Goal: Task Accomplishment & Management: Manage account settings

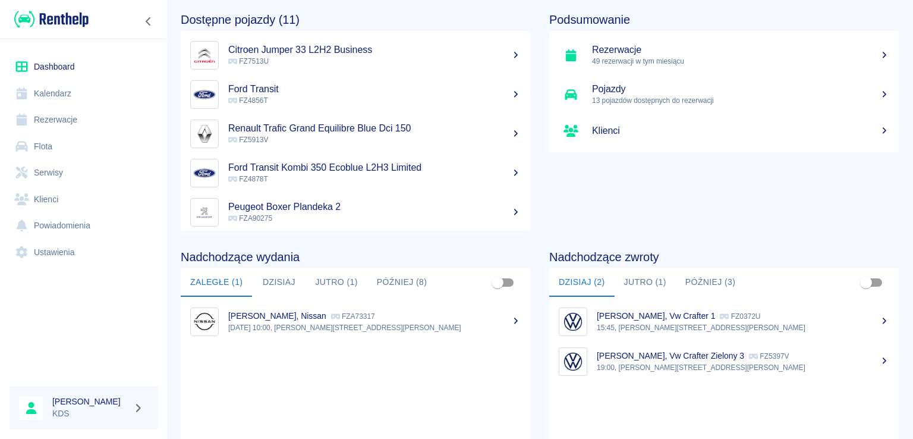
scroll to position [119, 0]
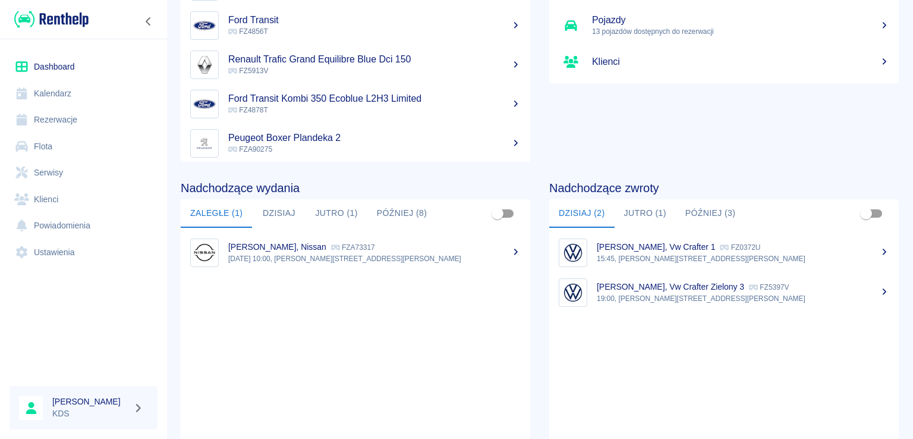
click at [635, 210] on button "Jutro (1)" at bounding box center [645, 213] width 61 height 29
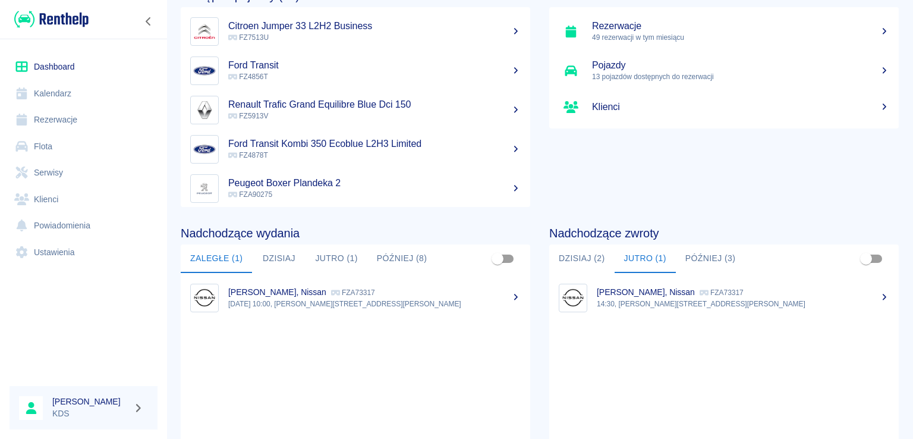
scroll to position [0, 0]
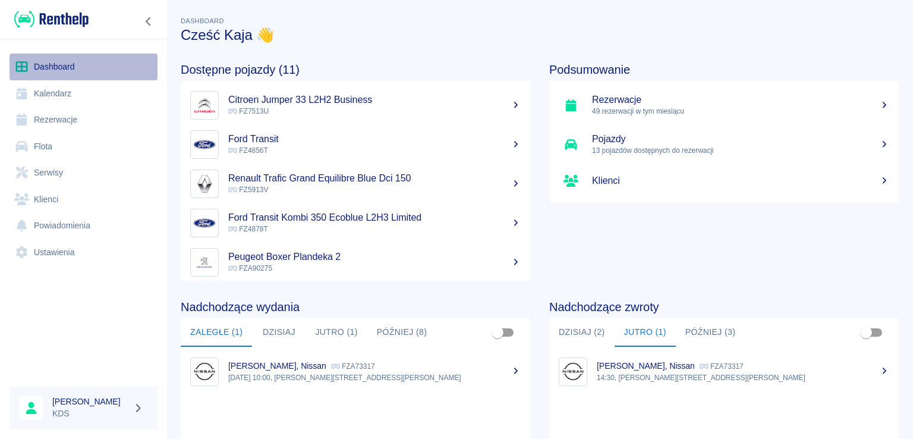
click at [40, 72] on link "Dashboard" at bounding box center [84, 66] width 148 height 27
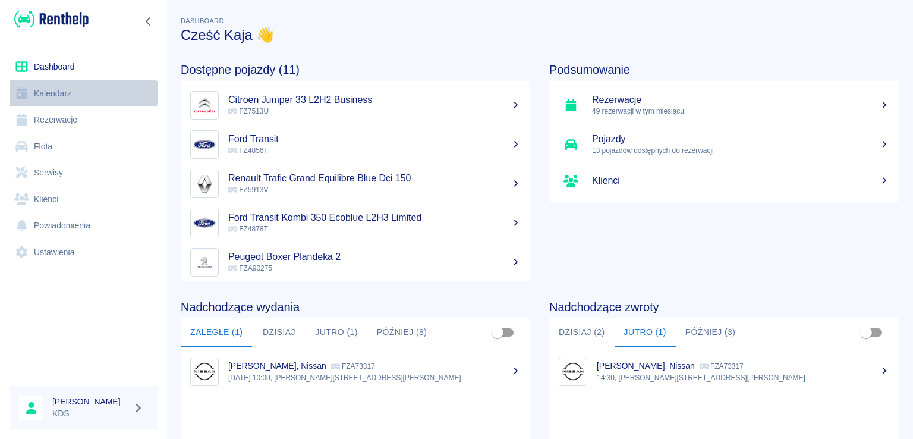
click at [50, 83] on link "Kalendarz" at bounding box center [84, 93] width 148 height 27
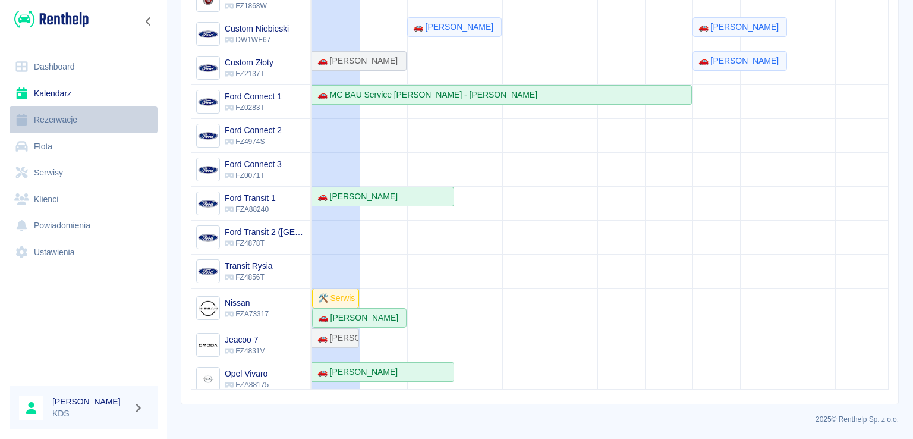
click at [55, 124] on link "Rezerwacje" at bounding box center [84, 119] width 148 height 27
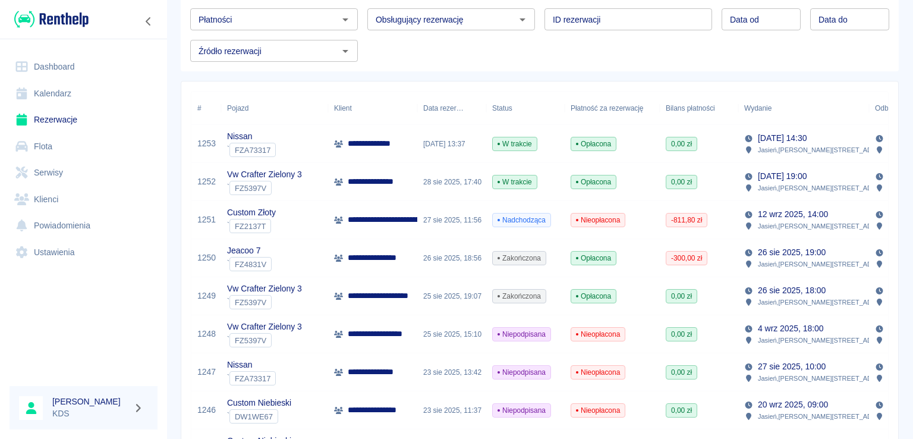
scroll to position [119, 0]
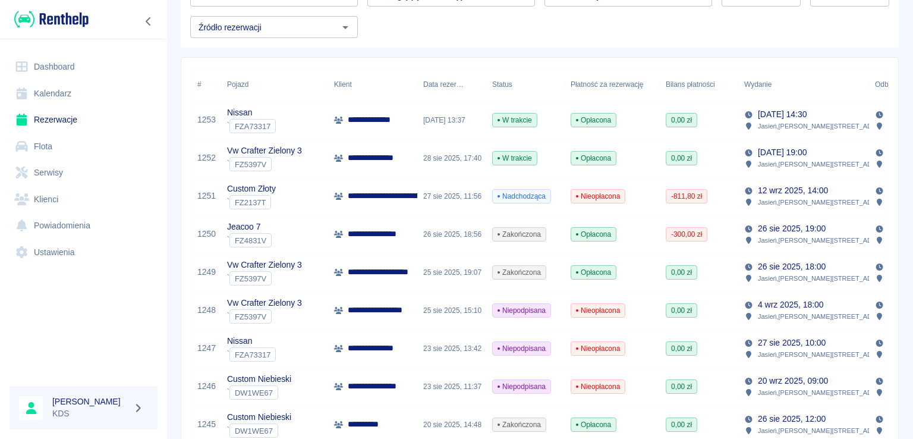
click at [678, 234] on span "-300,00 zł" at bounding box center [686, 234] width 40 height 11
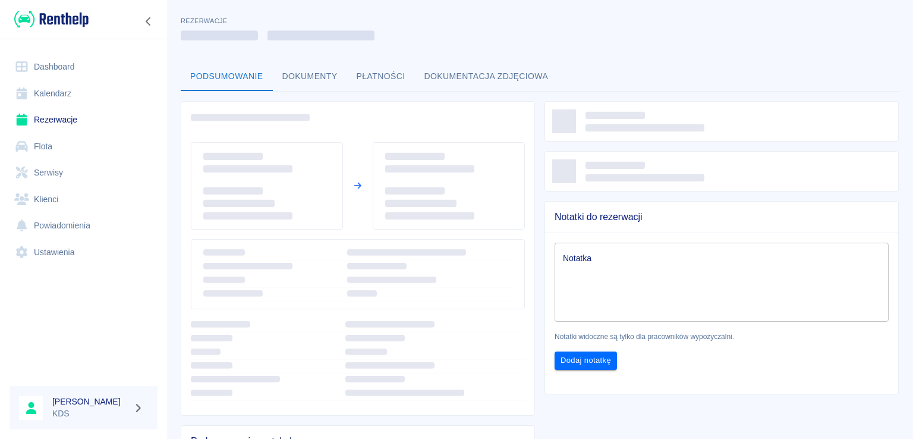
click at [380, 81] on button "Płatności" at bounding box center [381, 76] width 68 height 29
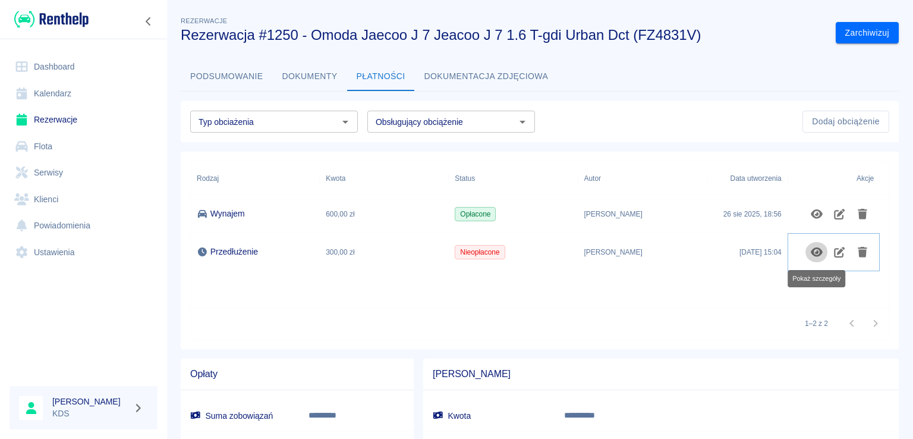
click at [815, 250] on icon "Pokaż szczegóły" at bounding box center [817, 252] width 14 height 11
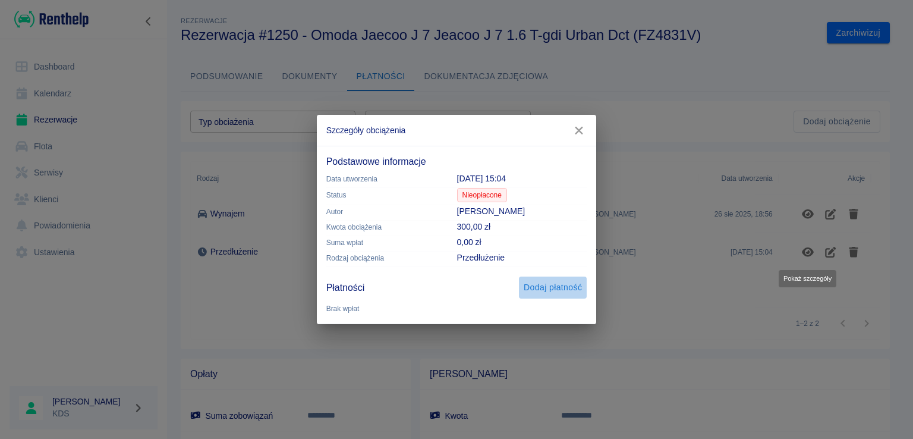
click at [562, 291] on button "Dodaj płatność" at bounding box center [553, 287] width 68 height 22
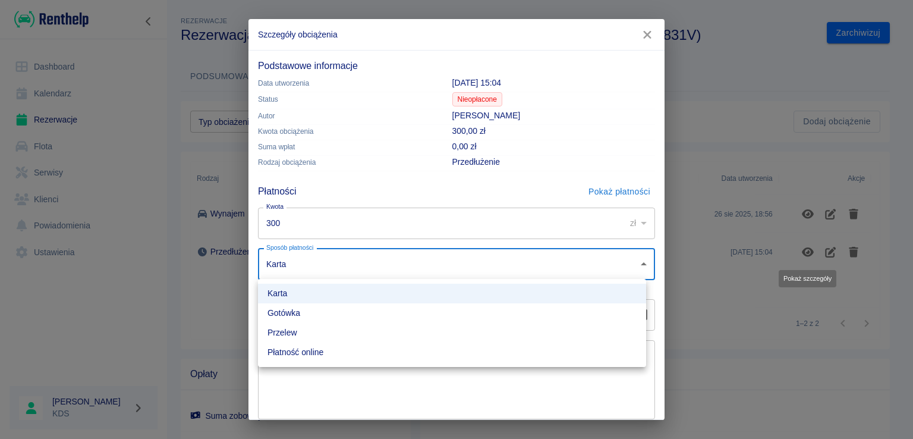
click at [342, 263] on body "**********" at bounding box center [456, 219] width 913 height 439
click at [295, 310] on li "Gotówka" at bounding box center [452, 313] width 388 height 20
type input "cash"
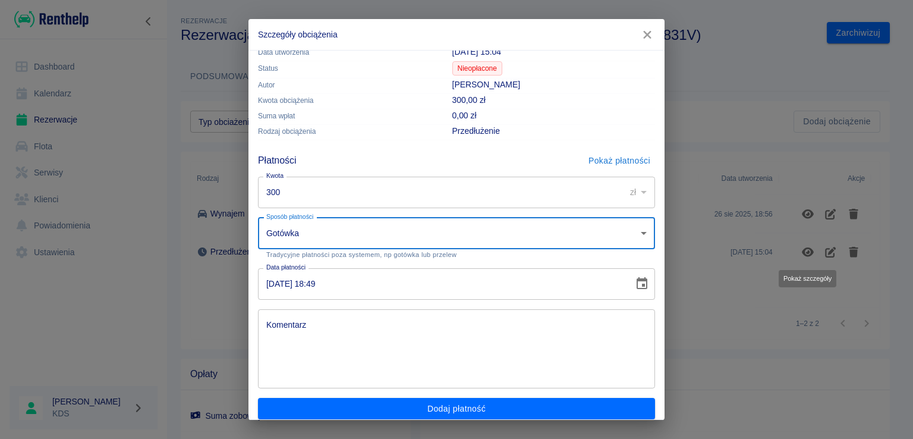
scroll to position [40, 0]
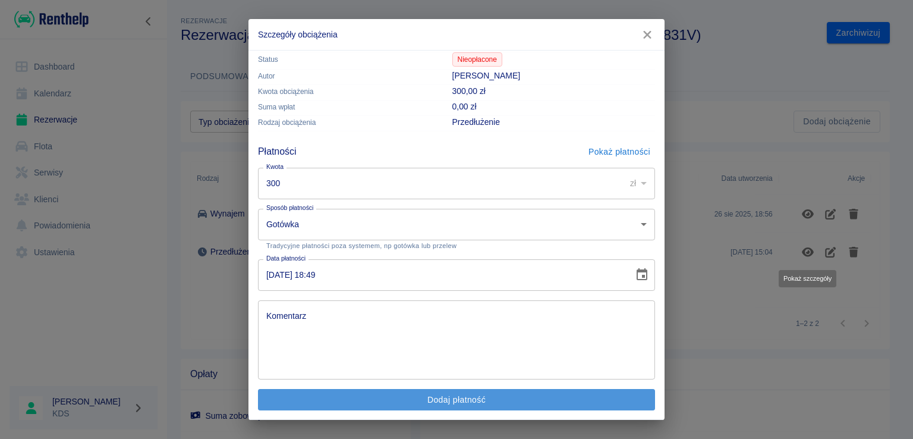
click at [480, 402] on button "Dodaj płatność" at bounding box center [456, 400] width 397 height 22
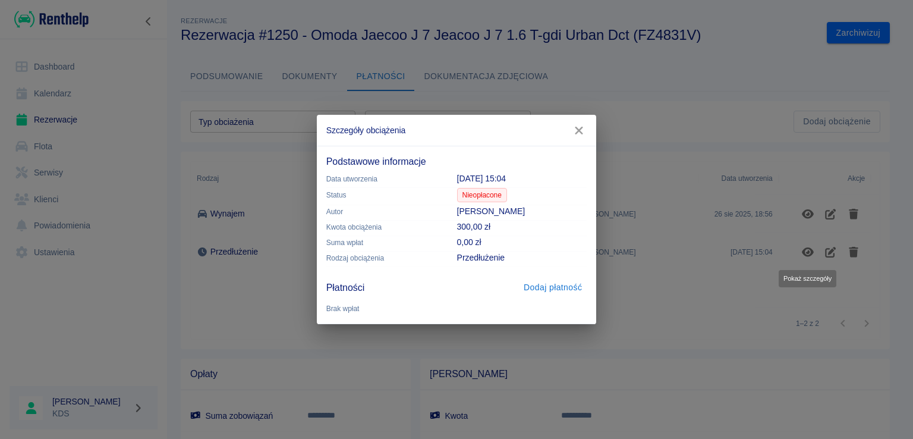
scroll to position [0, 0]
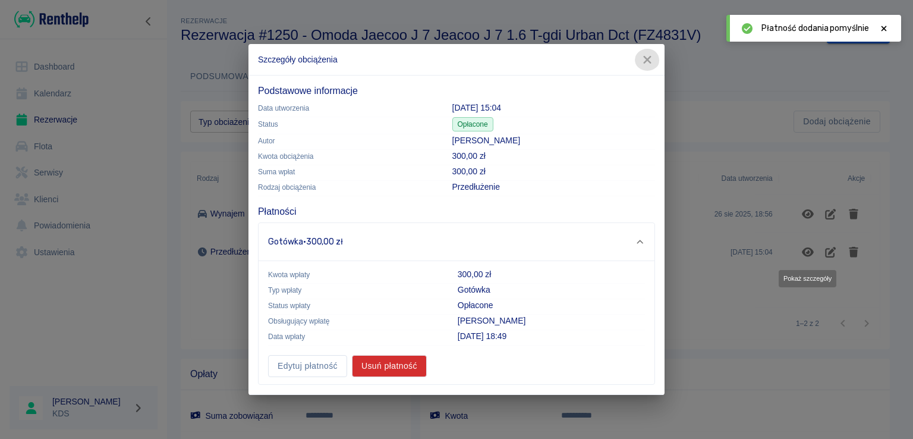
click at [648, 61] on icon "button" at bounding box center [647, 59] width 15 height 12
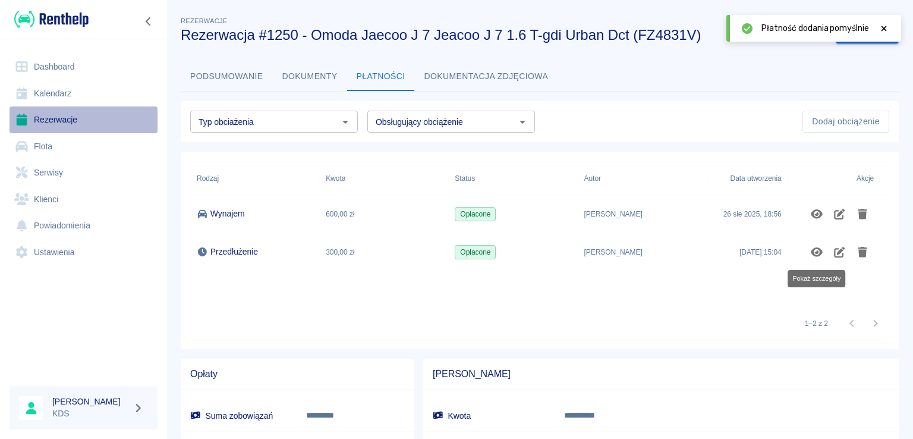
click at [32, 131] on link "Rezerwacje" at bounding box center [84, 119] width 148 height 27
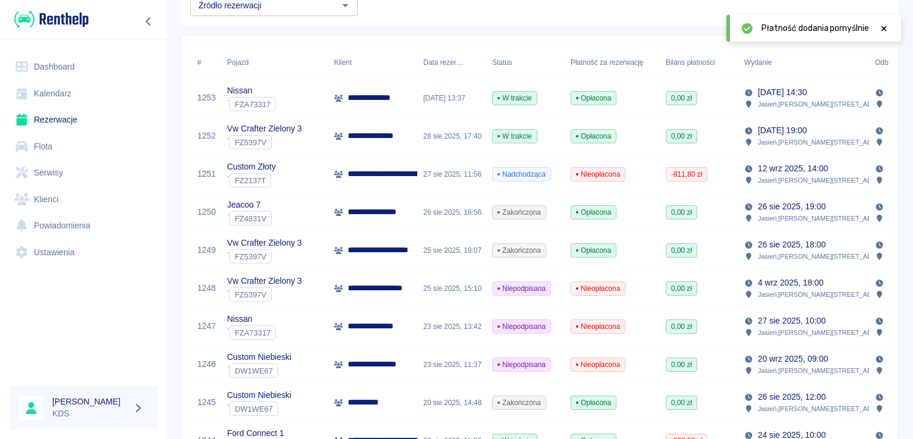
scroll to position [178, 0]
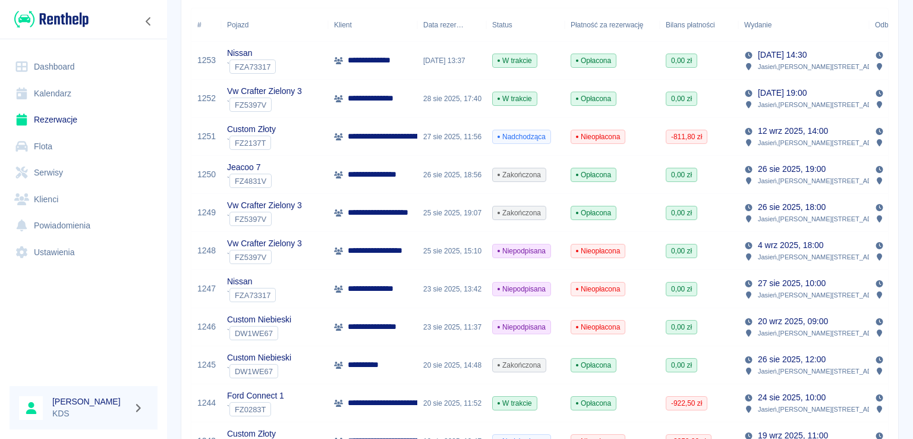
click at [599, 289] on span "Nieopłacona" at bounding box center [597, 289] width 53 height 11
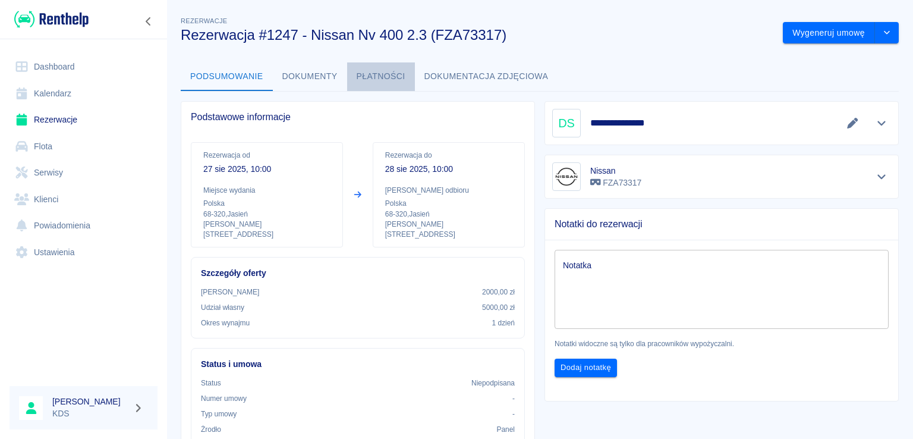
click at [361, 70] on button "Płatności" at bounding box center [381, 76] width 68 height 29
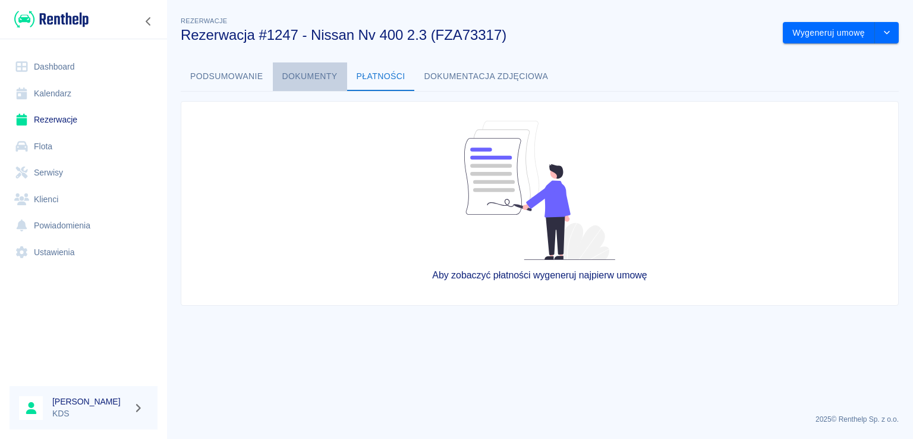
drag, startPoint x: 308, startPoint y: 63, endPoint x: 291, endPoint y: 70, distance: 18.4
click at [308, 64] on button "Dokumenty" at bounding box center [310, 76] width 74 height 29
drag, startPoint x: 240, startPoint y: 78, endPoint x: 314, endPoint y: 78, distance: 74.9
click at [240, 78] on button "Podsumowanie" at bounding box center [227, 76] width 92 height 29
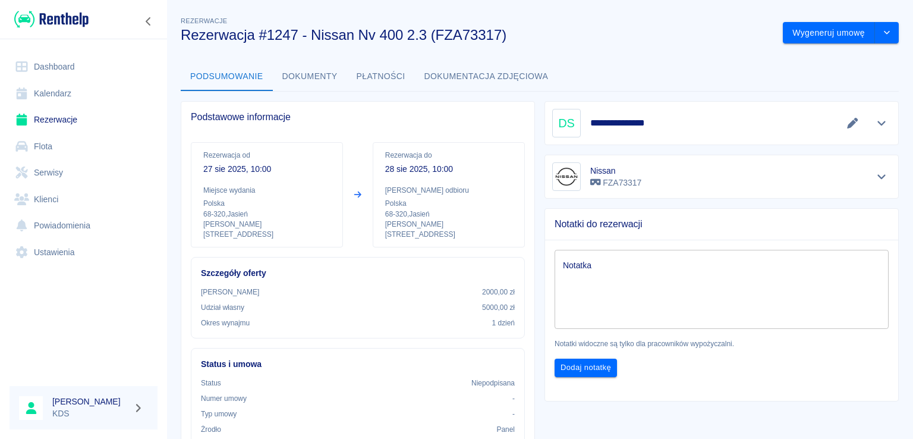
click at [846, 119] on icon "Edytuj dane" at bounding box center [853, 123] width 14 height 11
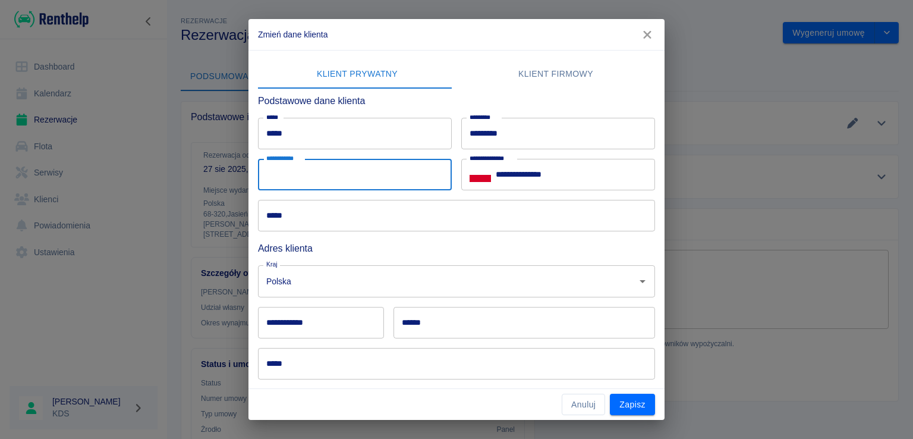
click at [399, 181] on input "**********" at bounding box center [355, 175] width 194 height 32
type input "********"
click at [339, 209] on input "*****" at bounding box center [456, 216] width 397 height 32
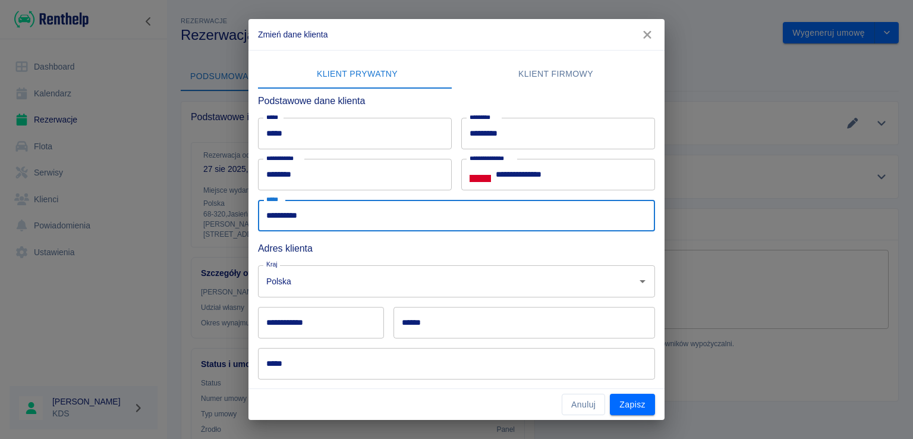
type input "**********"
click at [365, 324] on input "**********" at bounding box center [321, 323] width 126 height 32
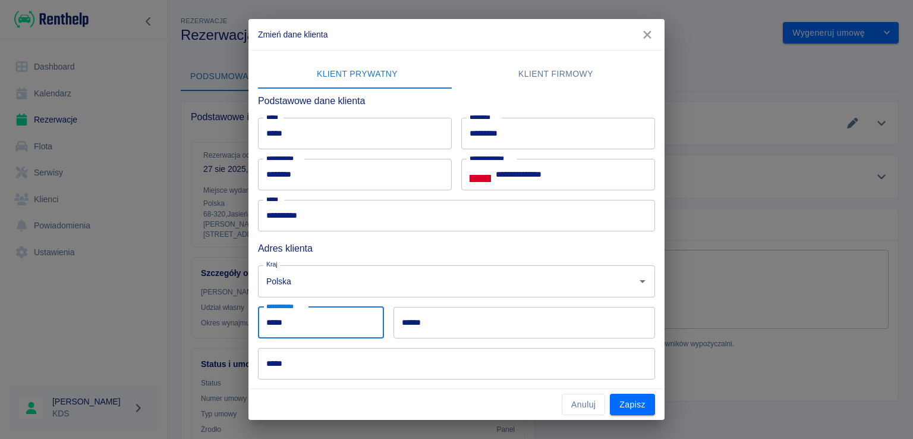
type input "*****"
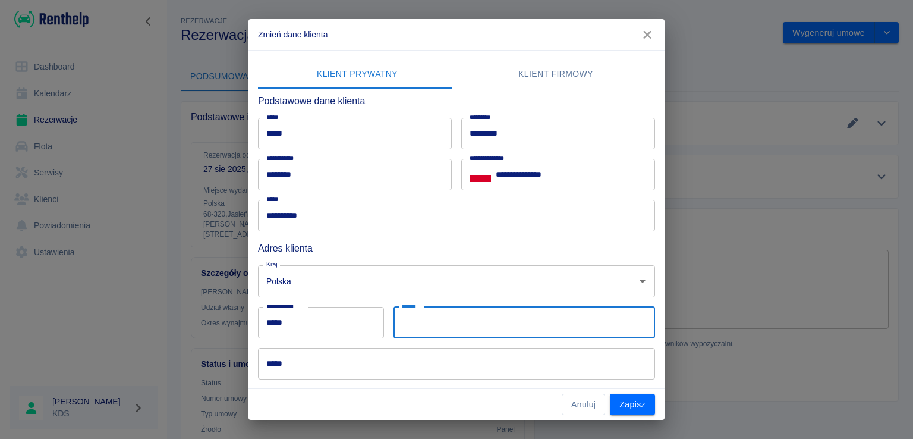
click at [490, 335] on input "******" at bounding box center [524, 323] width 262 height 32
click at [457, 316] on input "******" at bounding box center [524, 323] width 262 height 32
type input "*"
type input "****"
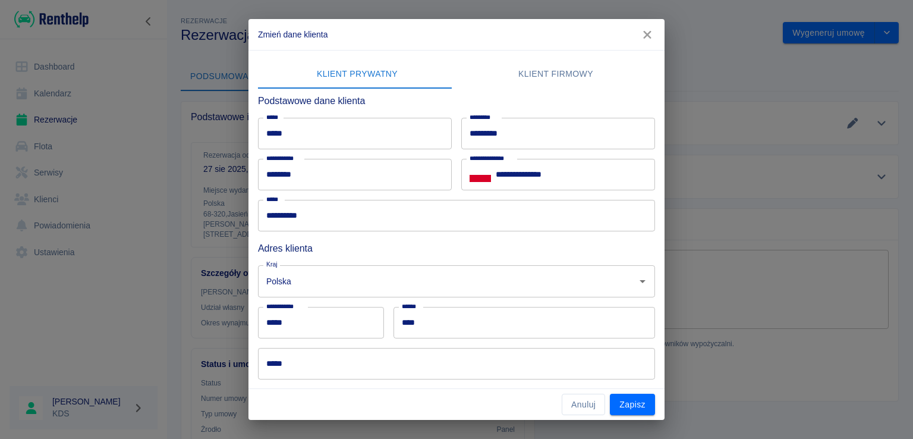
drag, startPoint x: 300, startPoint y: 381, endPoint x: 304, endPoint y: 373, distance: 8.8
click at [300, 380] on div "Dokumenty" at bounding box center [451, 391] width 407 height 24
click at [304, 373] on input "*****" at bounding box center [456, 364] width 397 height 32
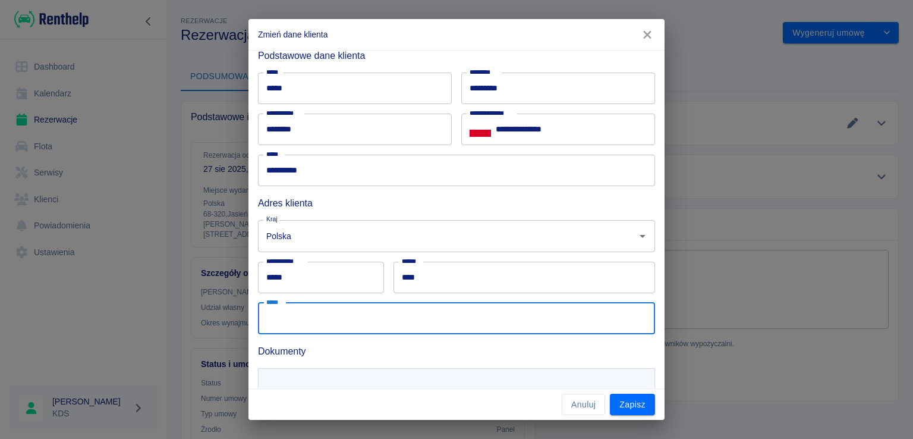
scroll to position [96, 0]
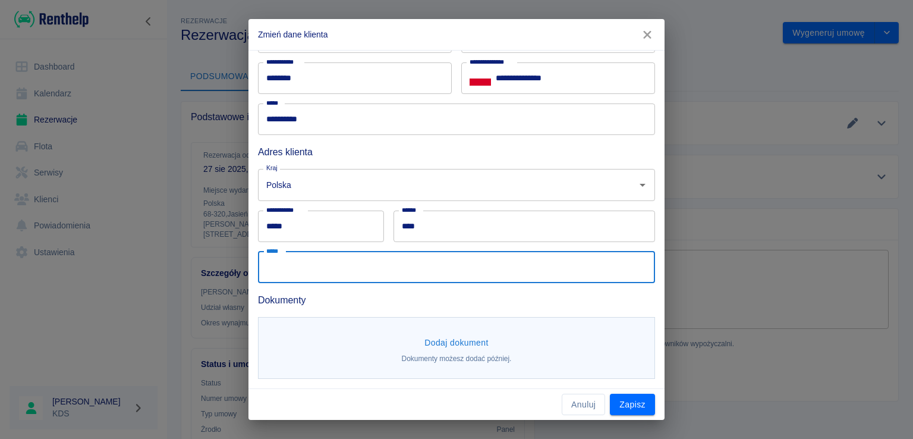
click at [549, 272] on input "*****" at bounding box center [456, 267] width 397 height 32
click at [435, 276] on input "*****" at bounding box center [456, 267] width 397 height 32
click at [456, 266] on input "*****" at bounding box center [456, 267] width 397 height 32
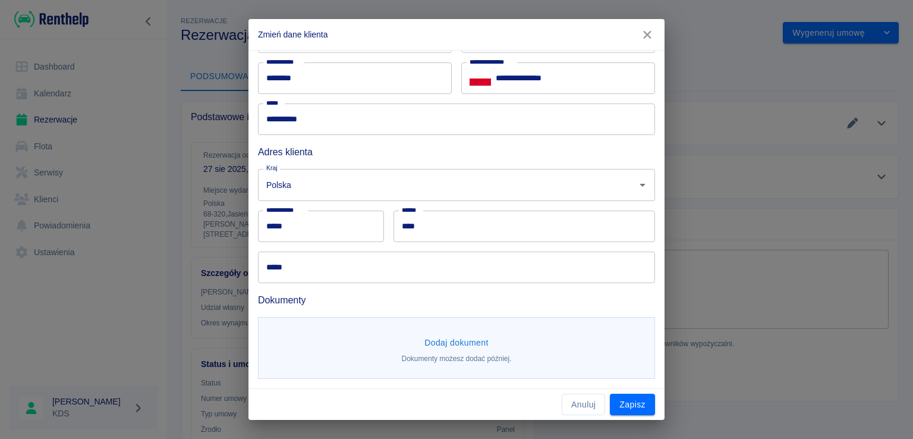
click at [336, 311] on div "Dodaj dokument Dokumenty możesz dodać później." at bounding box center [451, 343] width 407 height 72
click at [308, 264] on input "*****" at bounding box center [456, 267] width 397 height 32
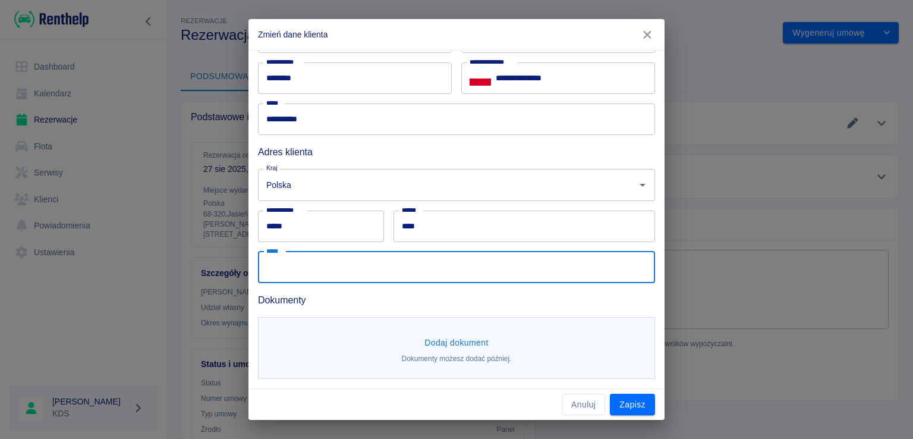
drag, startPoint x: 566, startPoint y: 221, endPoint x: 560, endPoint y: 229, distance: 10.2
click at [566, 221] on input "****" at bounding box center [524, 226] width 262 height 32
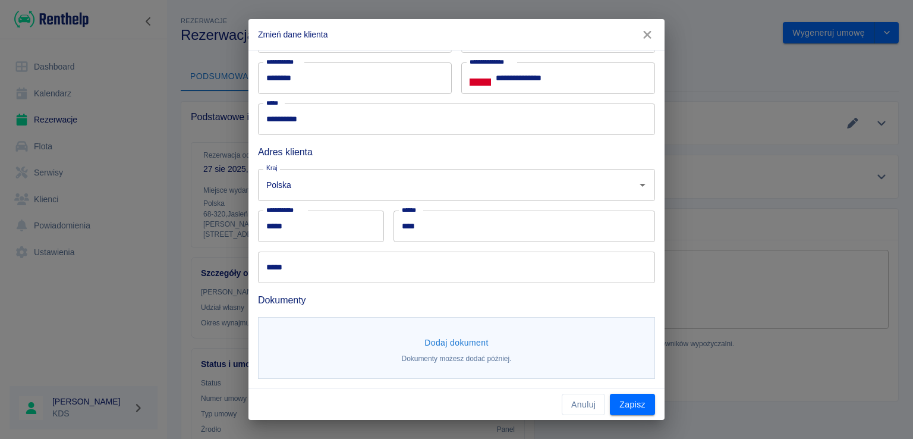
click at [515, 156] on h6 "Adres klienta" at bounding box center [456, 151] width 397 height 15
click at [371, 274] on input "*****" at bounding box center [456, 267] width 397 height 32
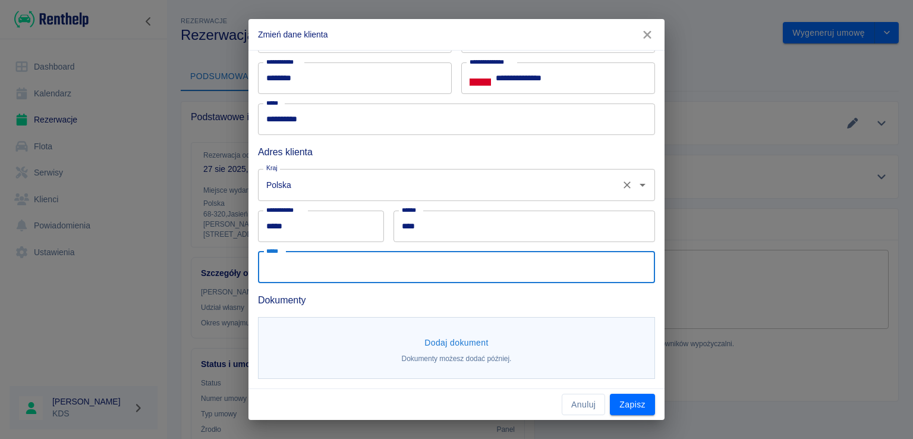
click at [561, 169] on div "Polska Kraj" at bounding box center [456, 185] width 397 height 32
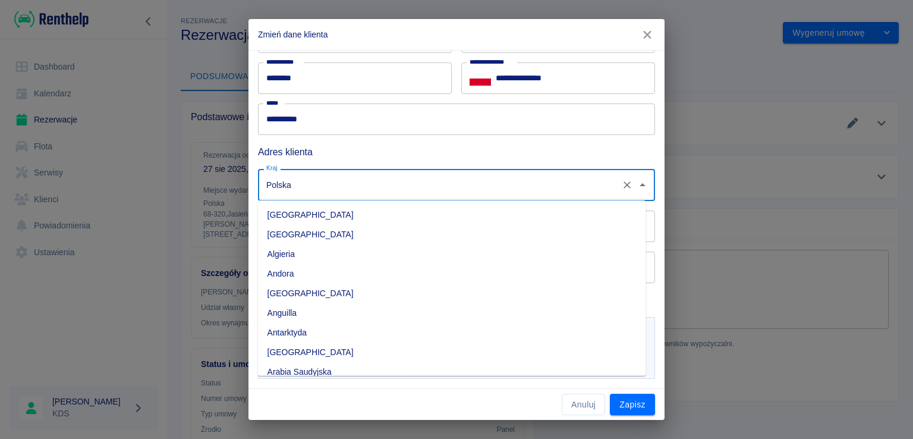
click at [554, 160] on div "Kraj Polska Kraj" at bounding box center [451, 179] width 407 height 41
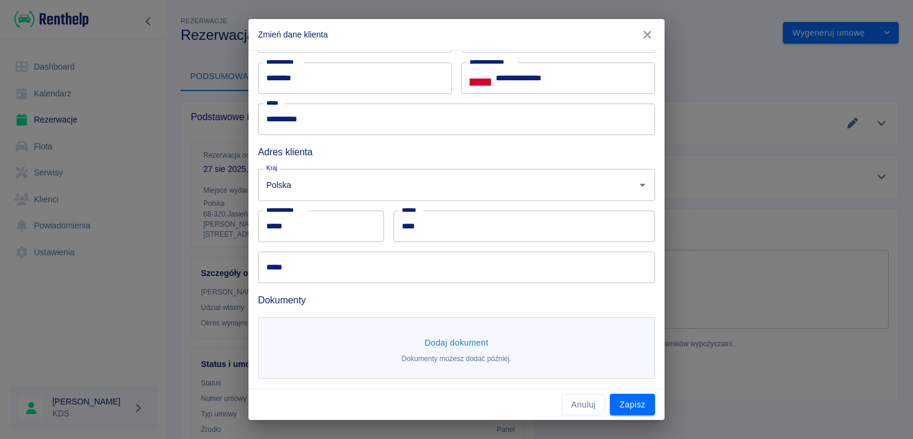
click at [310, 275] on input "*****" at bounding box center [456, 267] width 397 height 32
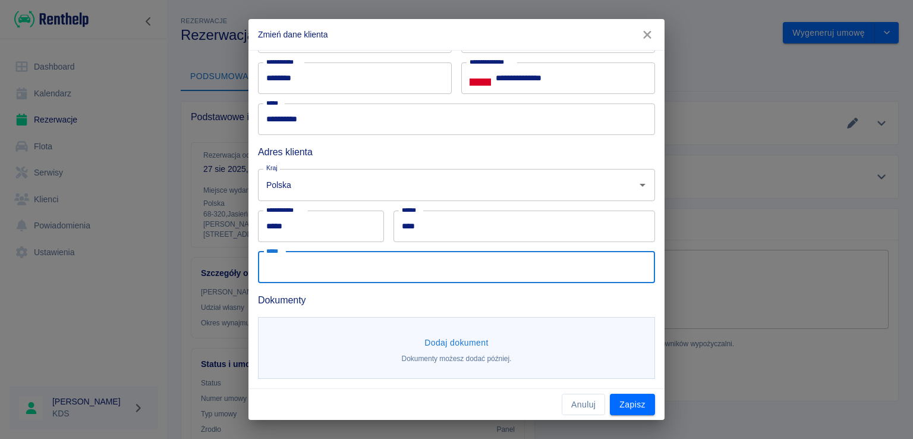
click at [516, 157] on h6 "Adres klienta" at bounding box center [456, 151] width 397 height 15
click at [332, 265] on input "*****" at bounding box center [456, 267] width 397 height 32
click at [376, 271] on input "*****" at bounding box center [456, 267] width 397 height 32
click at [325, 279] on input "*****" at bounding box center [456, 267] width 397 height 32
type input "*********"
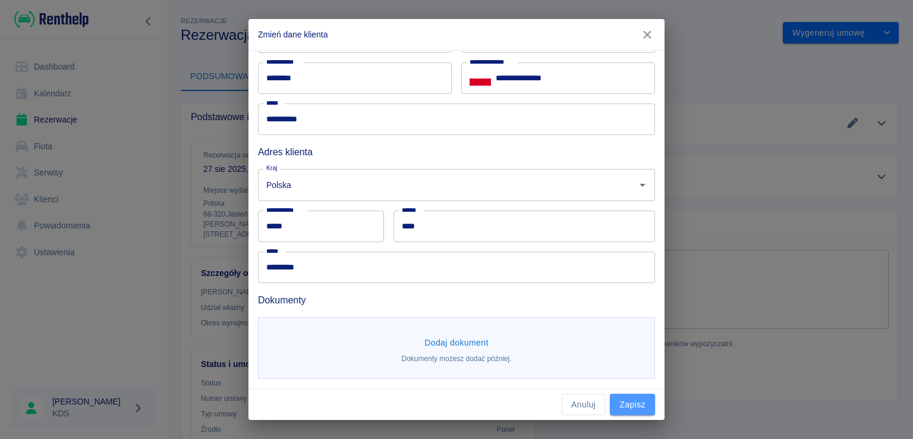
click at [629, 400] on button "Zapisz" at bounding box center [632, 404] width 45 height 22
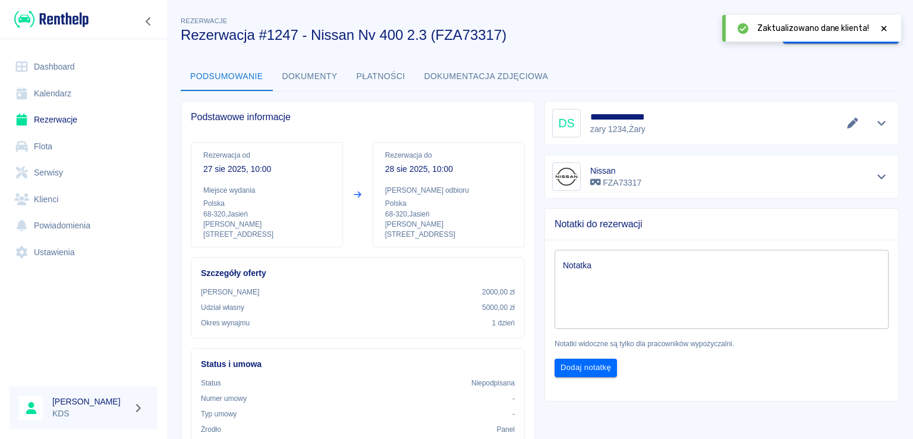
drag, startPoint x: 882, startPoint y: 26, endPoint x: 850, endPoint y: 45, distance: 37.3
click at [882, 26] on icon at bounding box center [883, 28] width 5 height 5
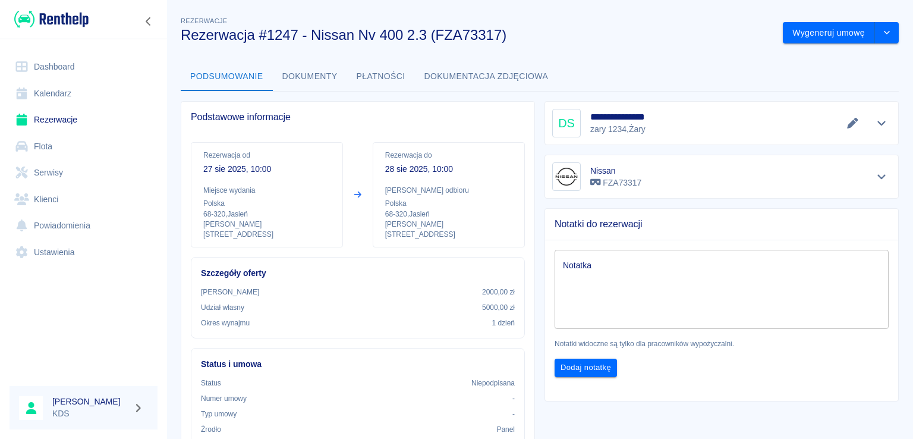
click at [634, 146] on div "Nissan FZA73317" at bounding box center [717, 171] width 364 height 53
click at [847, 125] on icon "Edytuj dane" at bounding box center [852, 123] width 11 height 11
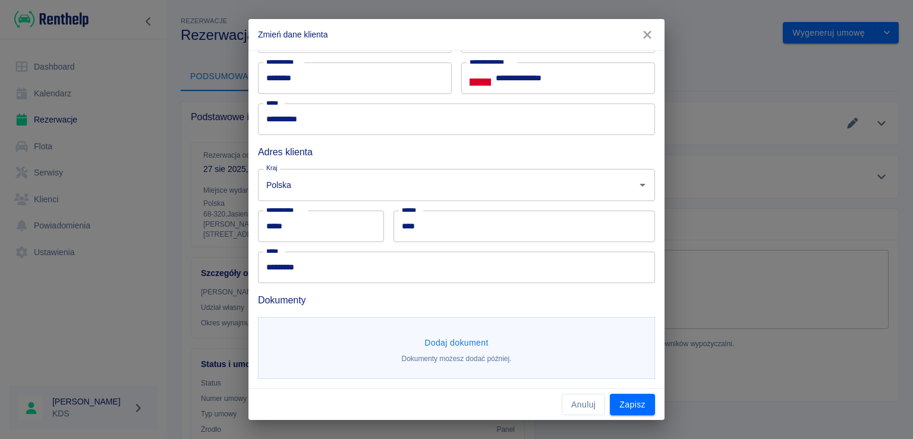
click at [452, 332] on button "Dodaj dokument" at bounding box center [457, 343] width 74 height 22
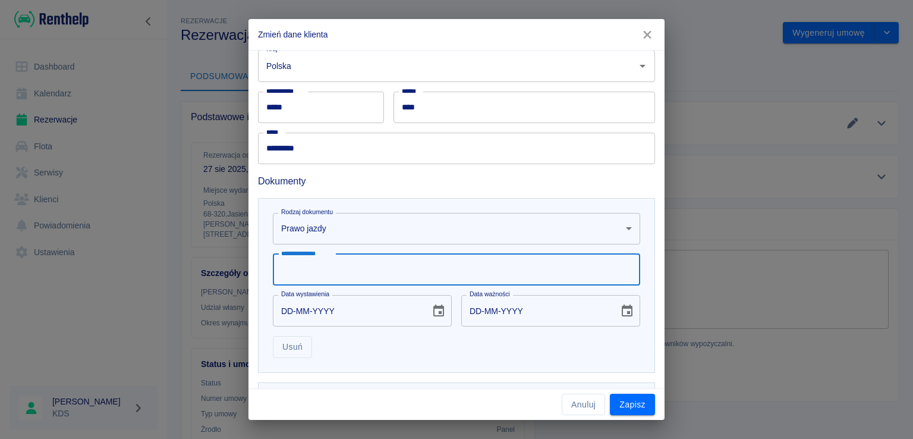
click at [377, 272] on input "**********" at bounding box center [456, 270] width 367 height 32
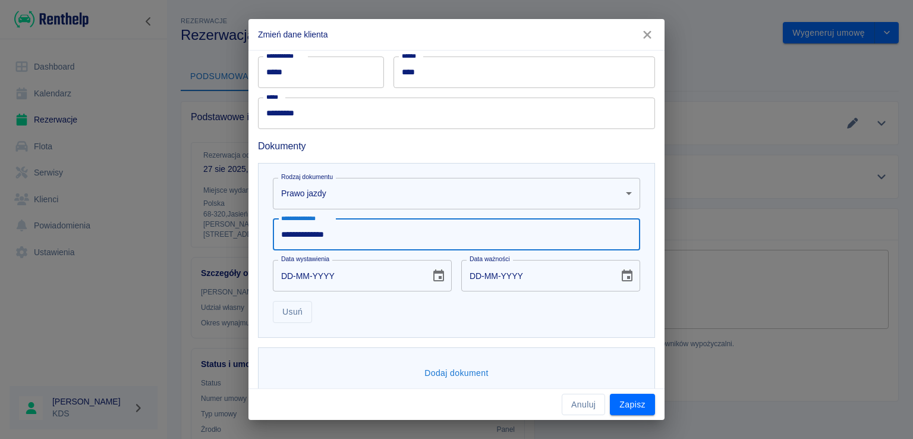
scroll to position [269, 0]
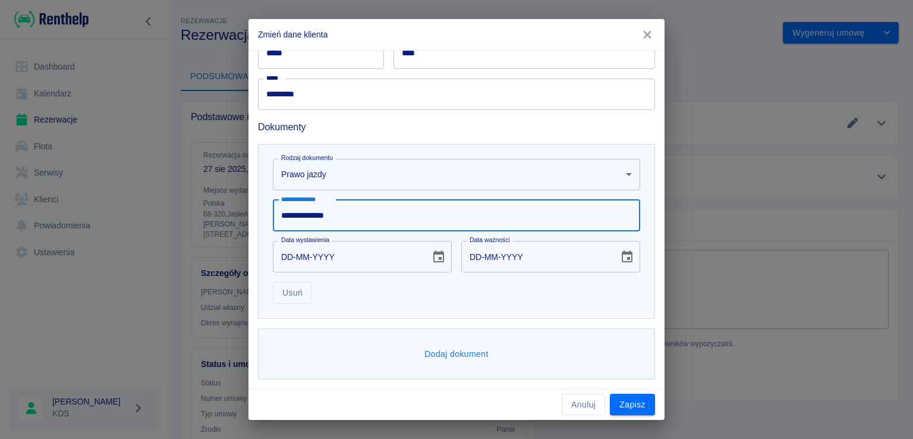
type input "**********"
click at [445, 355] on button "Dodaj dokument" at bounding box center [457, 354] width 74 height 22
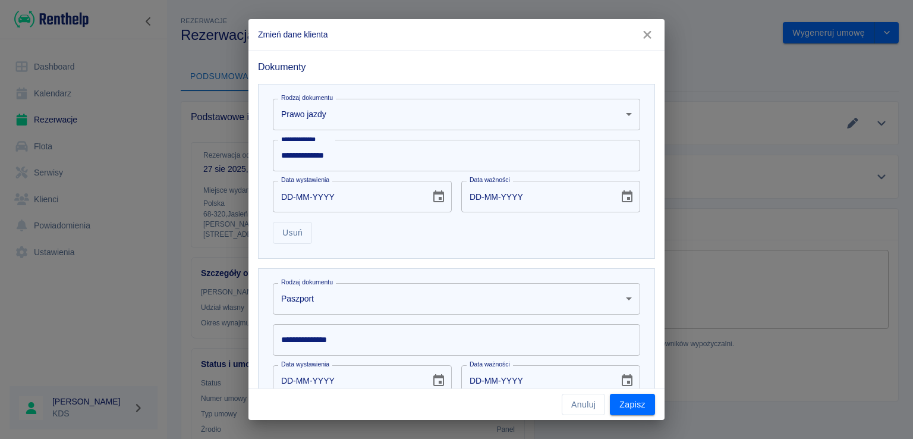
scroll to position [388, 0]
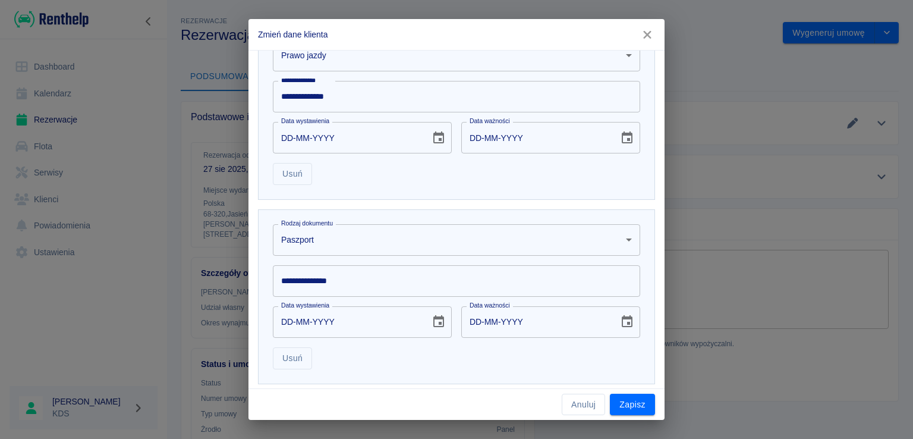
click at [452, 246] on body "**********" at bounding box center [456, 219] width 913 height 439
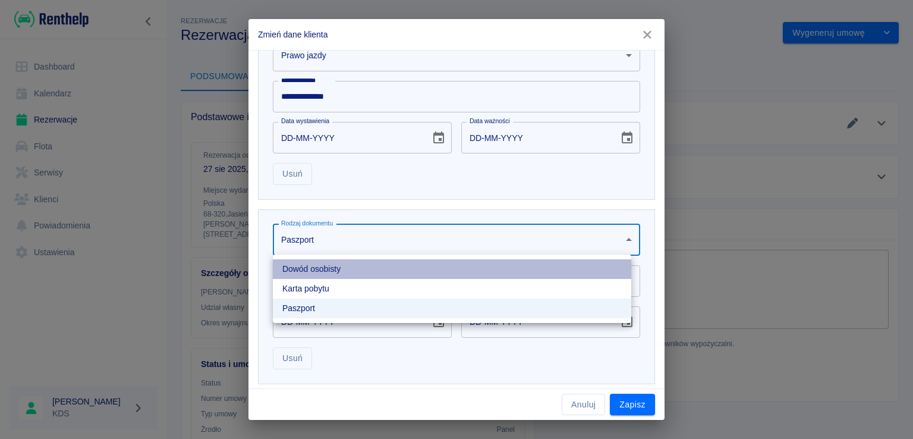
click at [344, 272] on li "Dowód osobisty" at bounding box center [452, 269] width 358 height 20
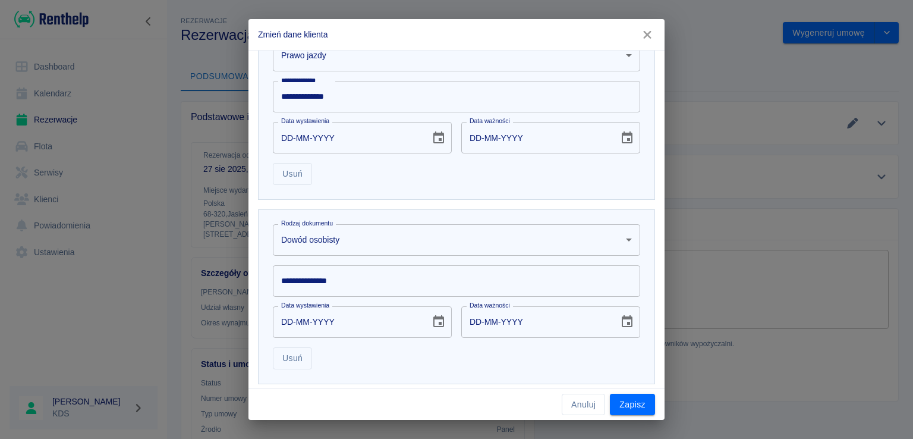
click at [371, 275] on input "**********" at bounding box center [456, 281] width 367 height 32
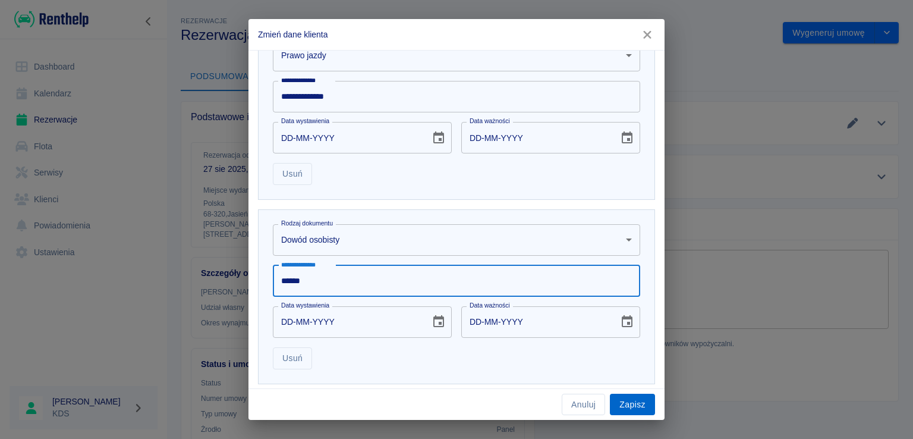
type input "******"
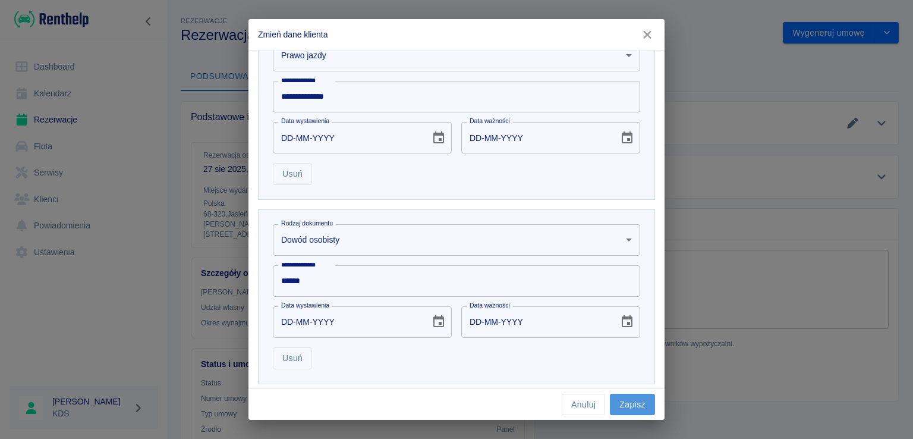
click at [628, 402] on button "Zapisz" at bounding box center [632, 404] width 45 height 22
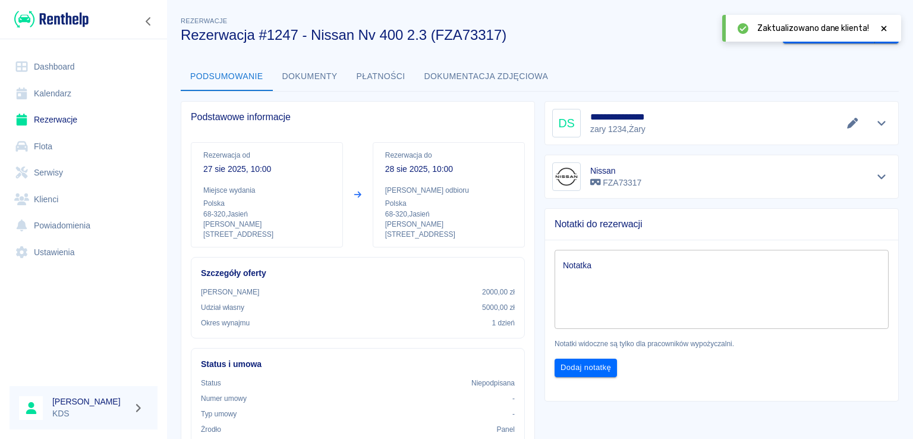
click at [379, 76] on button "Płatności" at bounding box center [381, 76] width 68 height 29
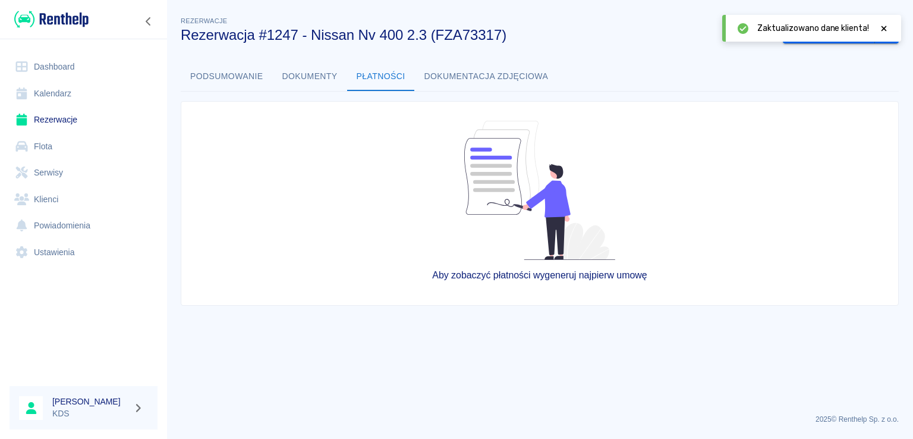
click at [884, 29] on icon at bounding box center [883, 28] width 5 height 5
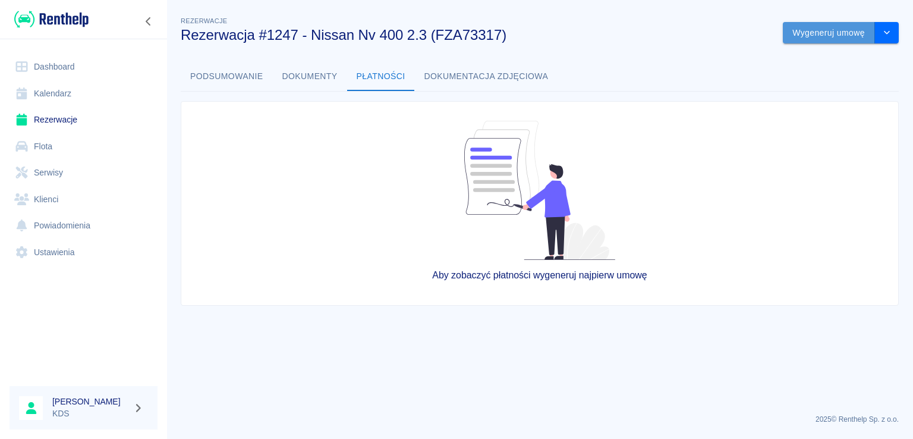
click at [826, 34] on button "Wygeneruj umowę" at bounding box center [829, 33] width 92 height 22
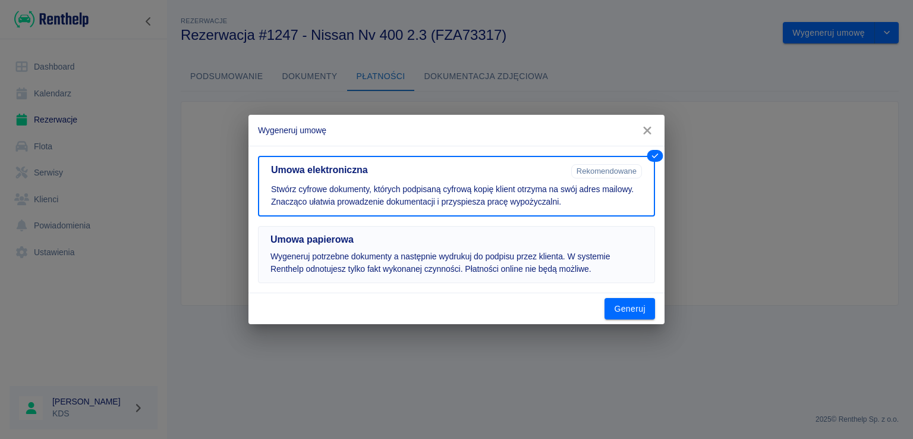
click at [541, 244] on h5 "Umowa papierowa" at bounding box center [456, 240] width 372 height 12
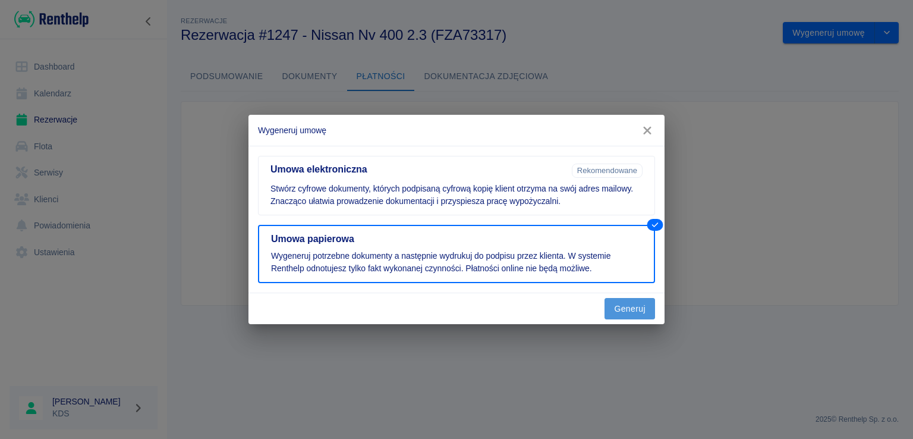
click at [612, 300] on button "Generuj" at bounding box center [629, 309] width 51 height 22
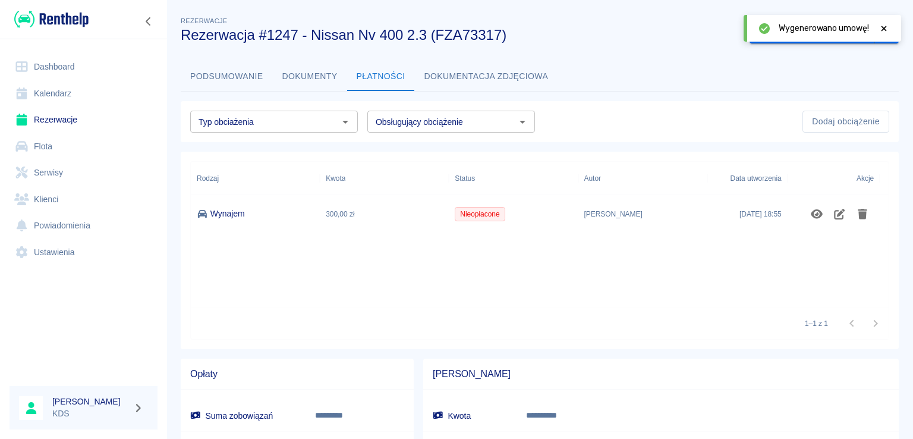
click at [883, 26] on icon at bounding box center [883, 28] width 11 height 8
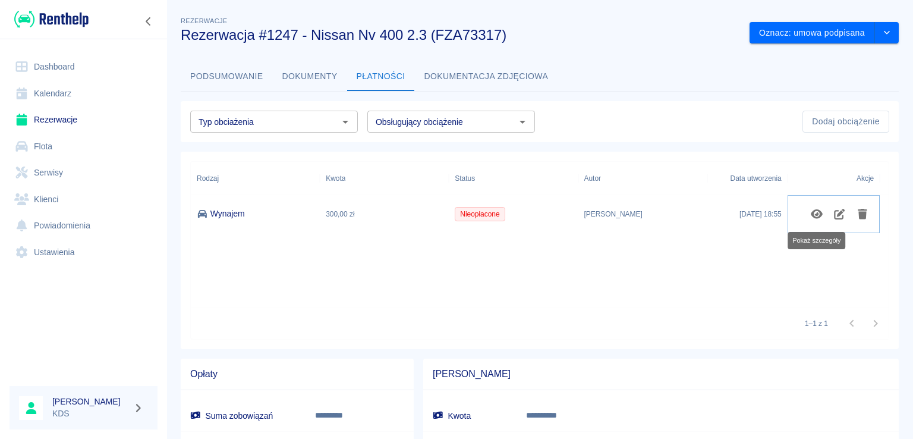
click at [812, 215] on icon "Pokaż szczegóły" at bounding box center [817, 214] width 12 height 10
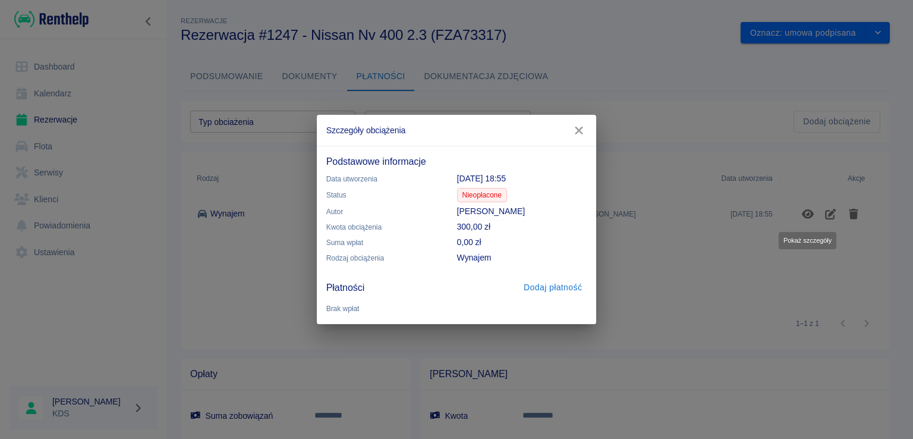
click at [548, 282] on button "Dodaj płatność" at bounding box center [553, 287] width 68 height 22
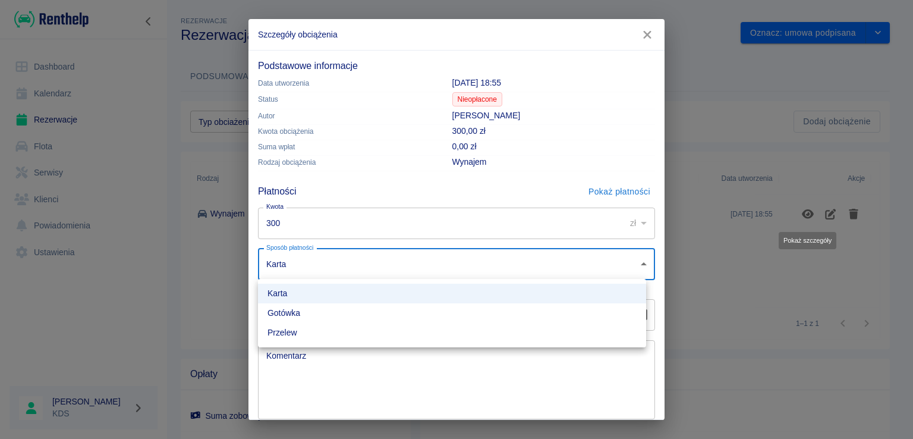
click at [358, 262] on body "**********" at bounding box center [456, 219] width 913 height 439
click at [294, 311] on li "Gotówka" at bounding box center [452, 313] width 388 height 20
type input "cash"
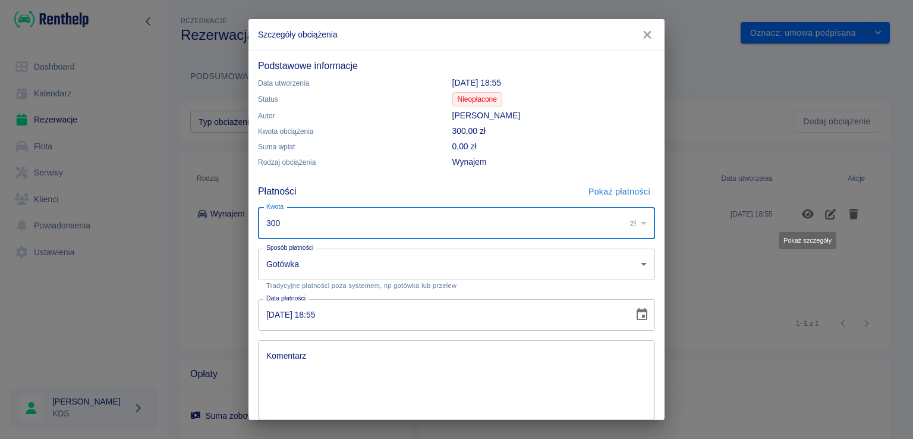
click at [314, 217] on input "300" at bounding box center [437, 223] width 359 height 32
click at [314, 218] on input "300" at bounding box center [437, 223] width 359 height 32
type input "3"
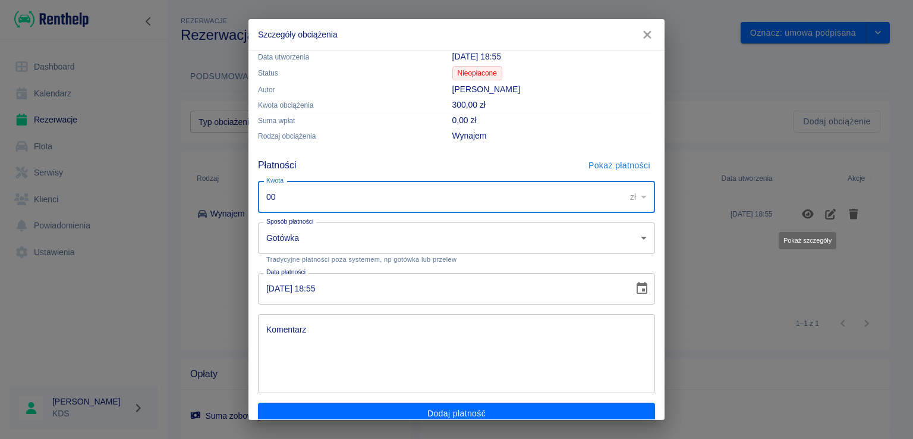
scroll to position [40, 0]
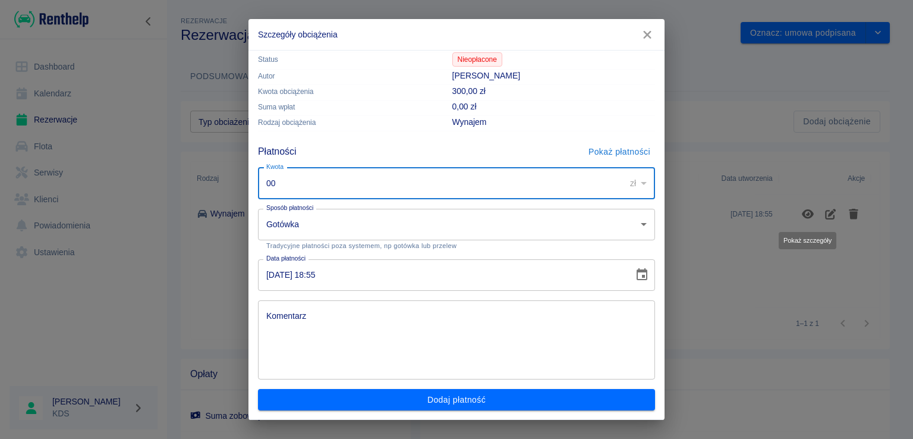
click at [491, 391] on div "Dodaj płatność" at bounding box center [451, 395] width 407 height 32
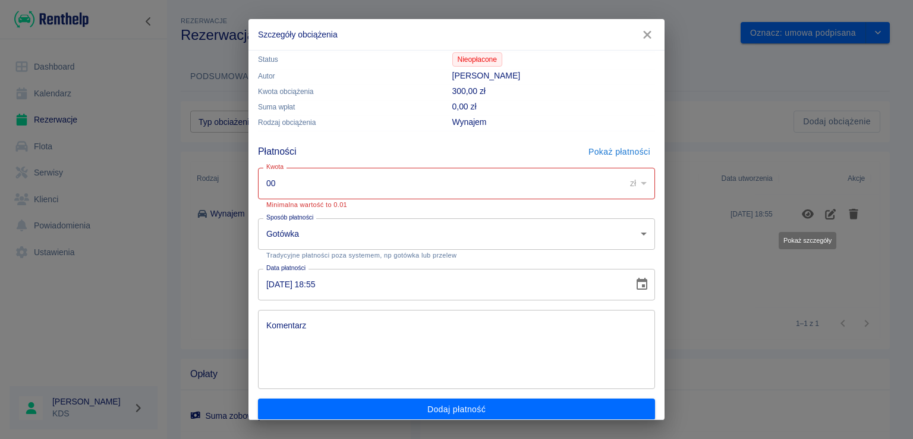
click at [468, 178] on input "00" at bounding box center [437, 184] width 359 height 32
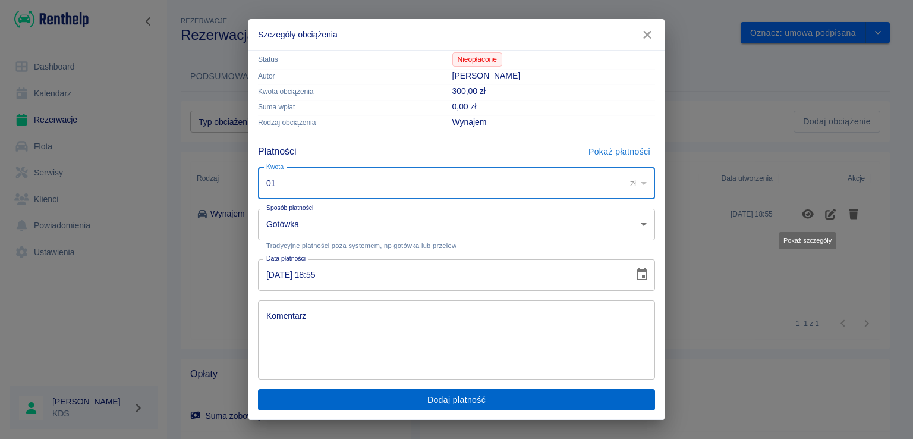
type input "01"
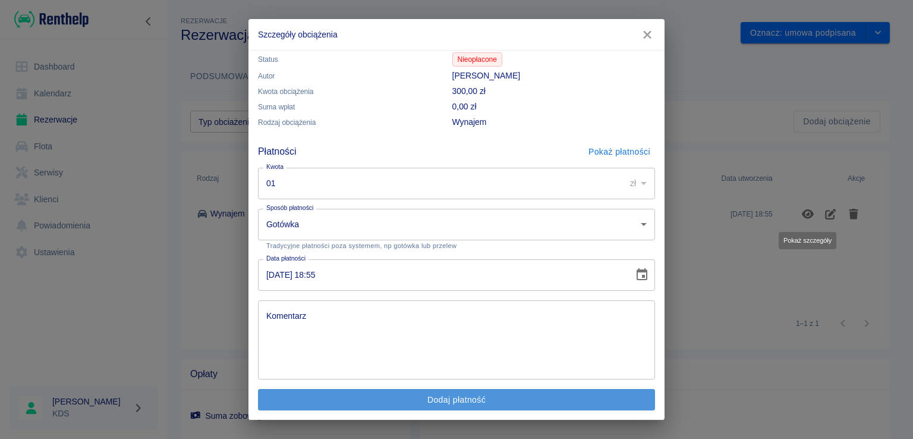
click at [469, 402] on button "Dodaj płatność" at bounding box center [456, 400] width 397 height 22
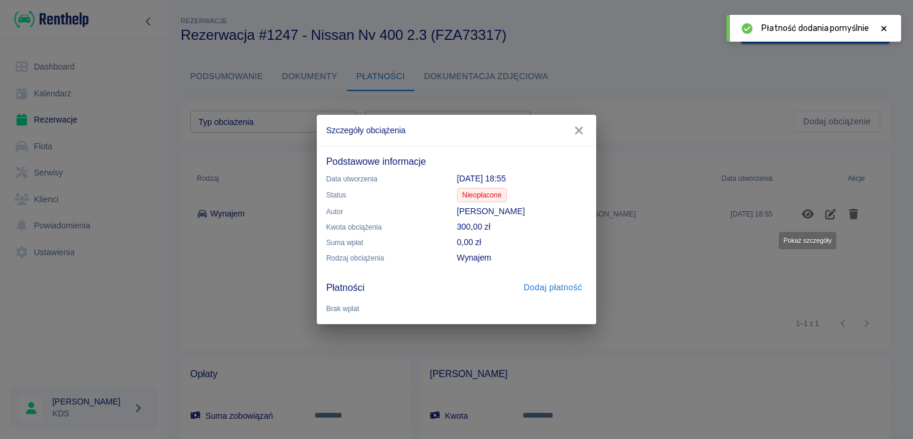
scroll to position [0, 0]
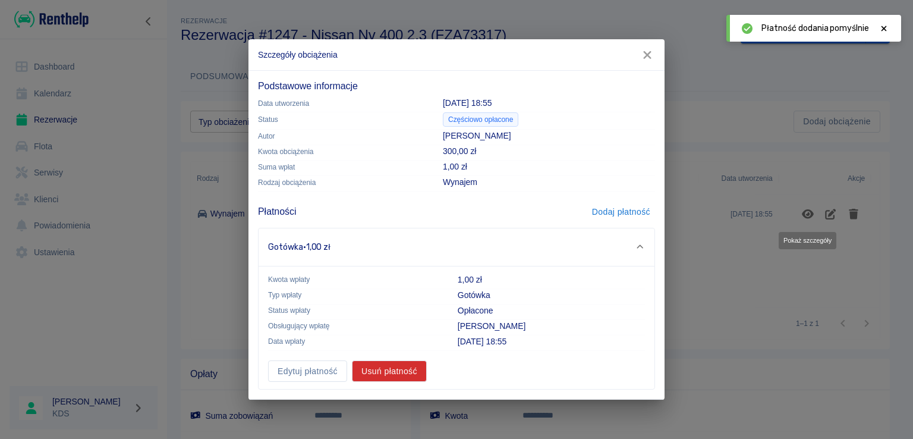
click at [645, 54] on icon "button" at bounding box center [647, 55] width 8 height 8
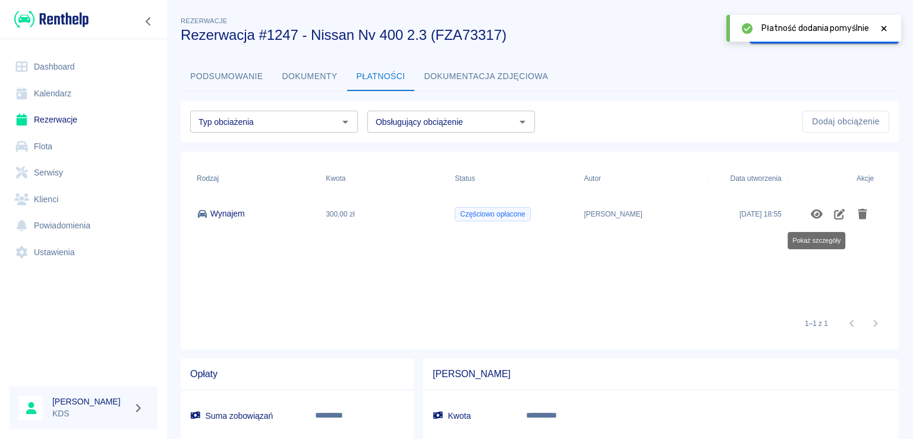
click at [793, 43] on div "**********" at bounding box center [539, 242] width 747 height 475
click at [886, 27] on icon at bounding box center [883, 28] width 11 height 8
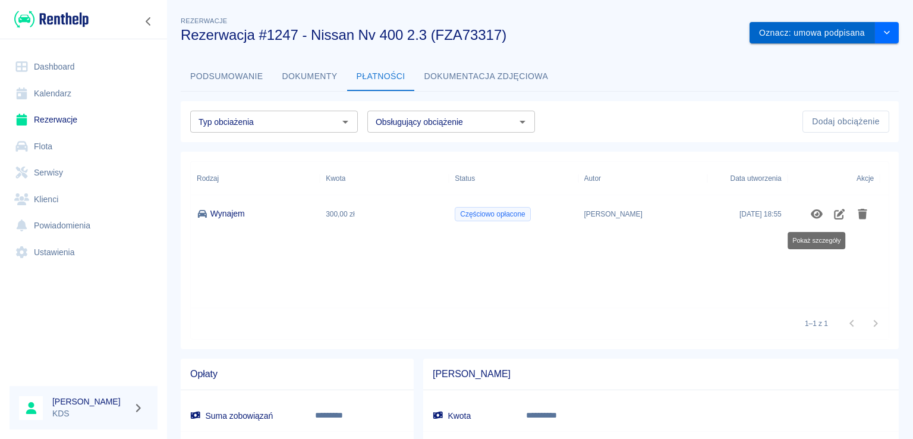
click at [794, 34] on button "Oznacz: umowa podpisana" at bounding box center [812, 33] width 125 height 22
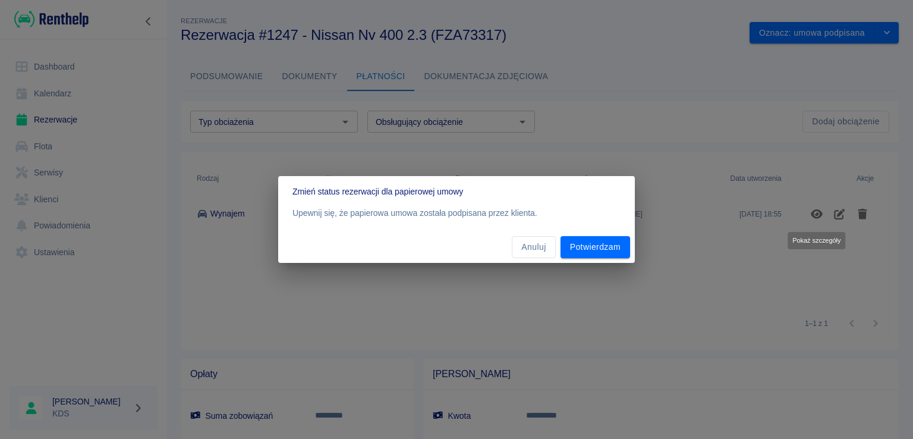
click at [593, 234] on div "Anuluj Potwierdzam" at bounding box center [456, 247] width 357 height 32
click at [593, 238] on button "Potwierdzam" at bounding box center [595, 247] width 70 height 22
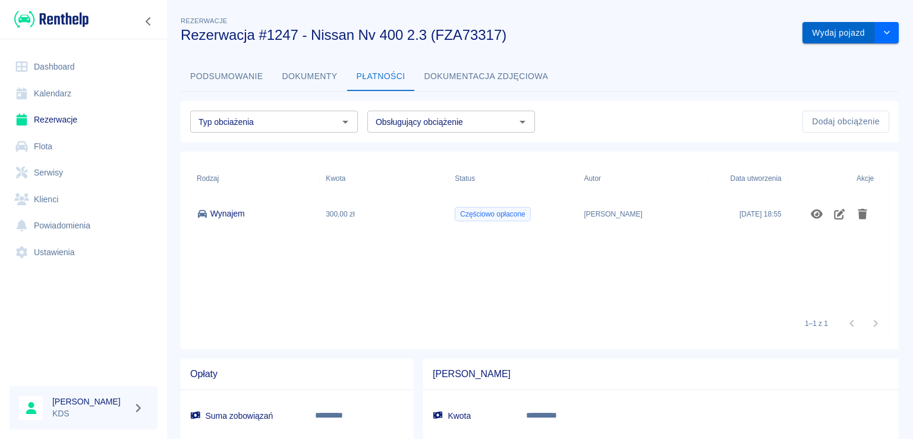
click at [811, 34] on button "Wydaj pojazd" at bounding box center [838, 33] width 73 height 22
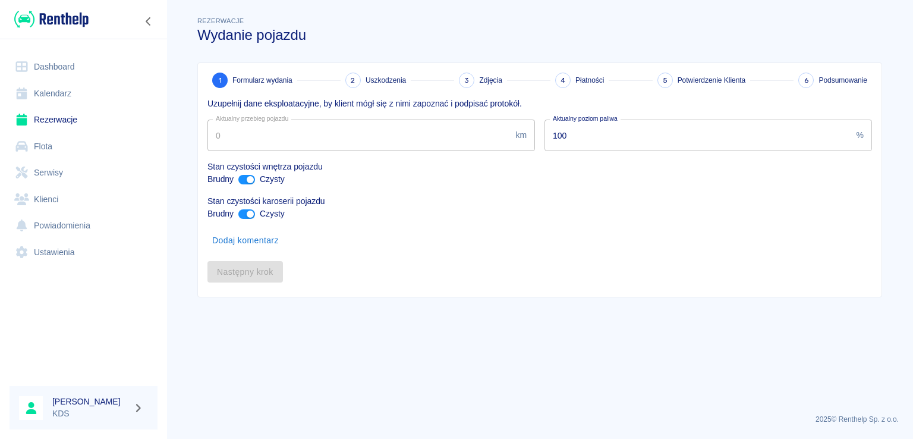
type input "248402"
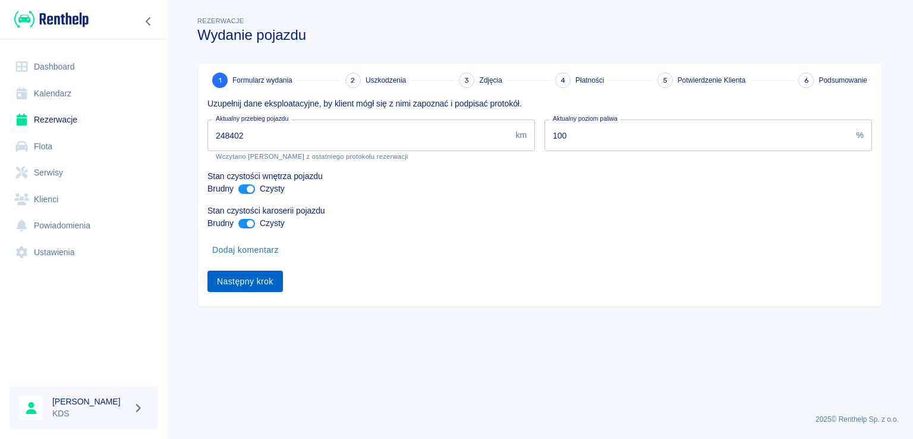
click at [251, 281] on button "Następny krok" at bounding box center [244, 281] width 75 height 22
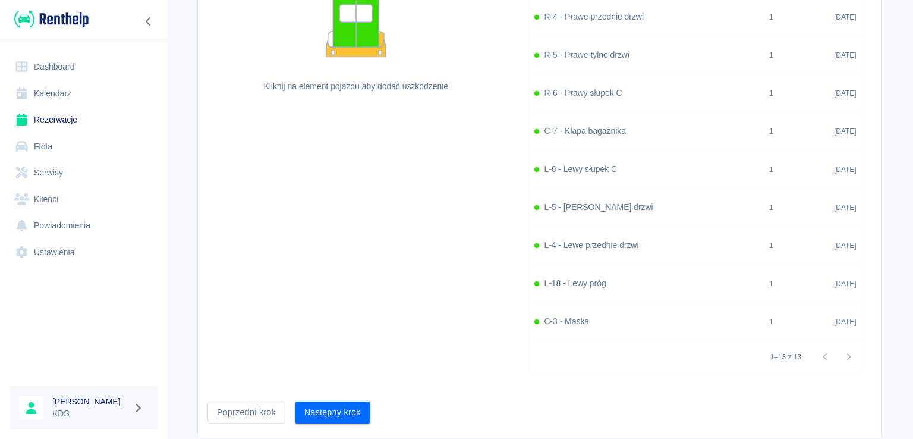
scroll to position [376, 0]
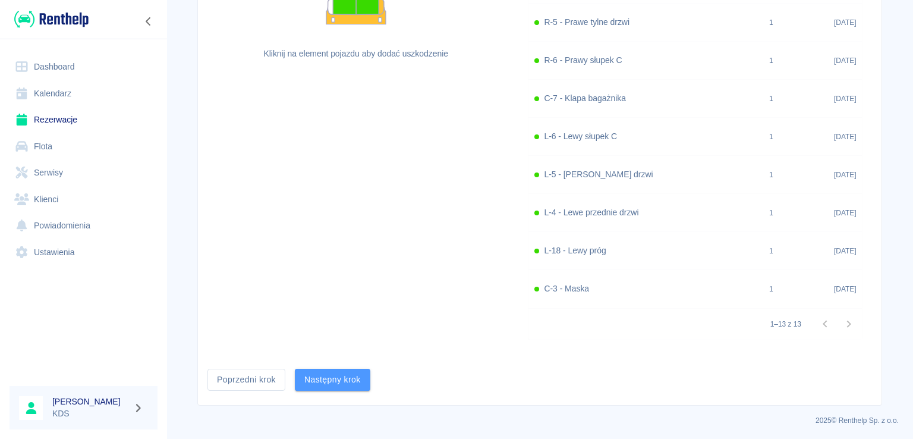
click at [329, 376] on button "Następny krok" at bounding box center [332, 380] width 75 height 22
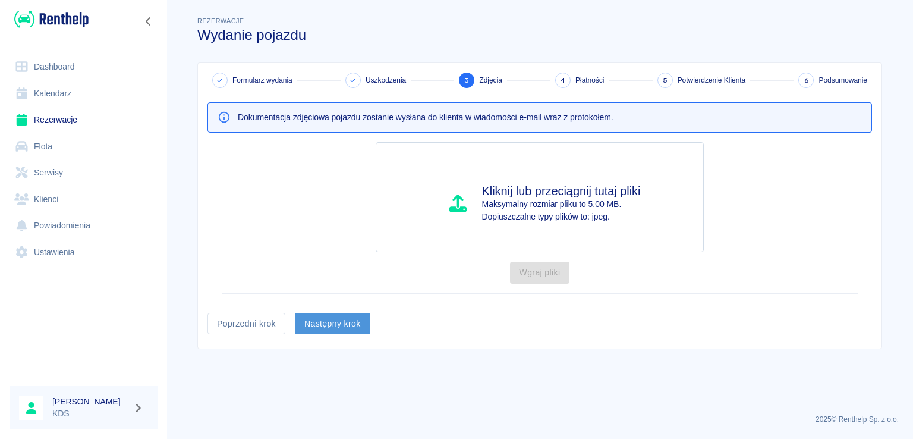
click at [335, 314] on button "Następny krok" at bounding box center [332, 324] width 75 height 22
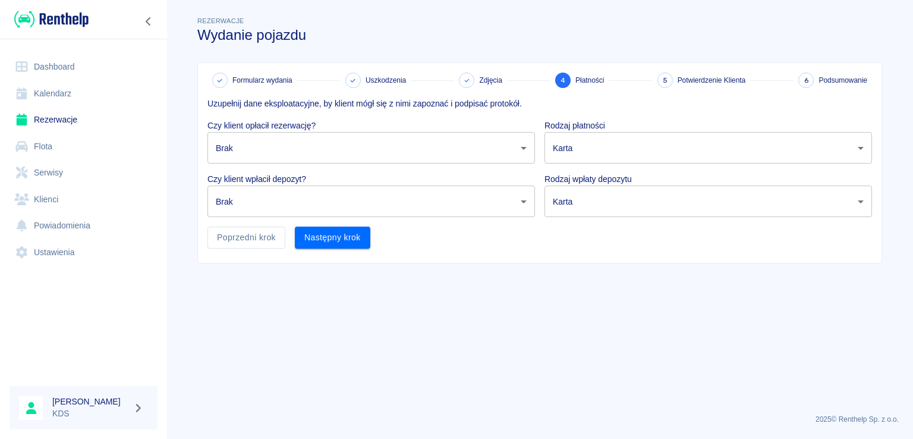
click at [361, 138] on body "Używamy plików Cookies, by zapewnić Ci najlepsze możliwe doświadczenie. Aby dow…" at bounding box center [456, 219] width 913 height 439
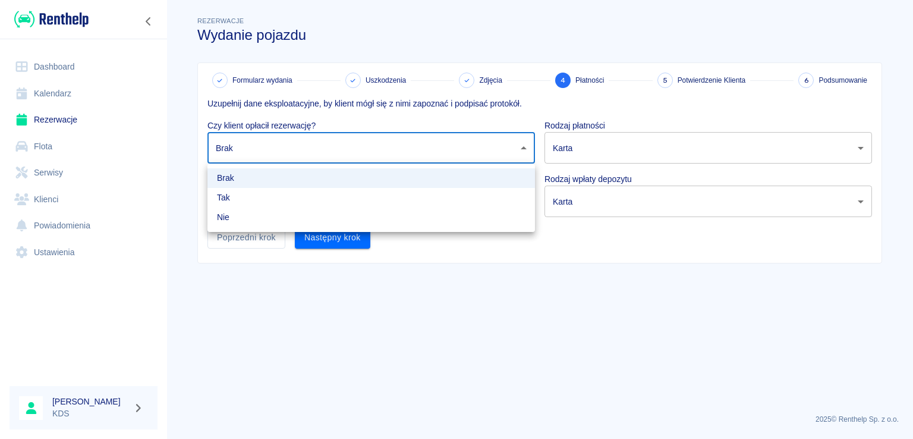
click at [248, 196] on li "Tak" at bounding box center [370, 198] width 327 height 20
type input "true"
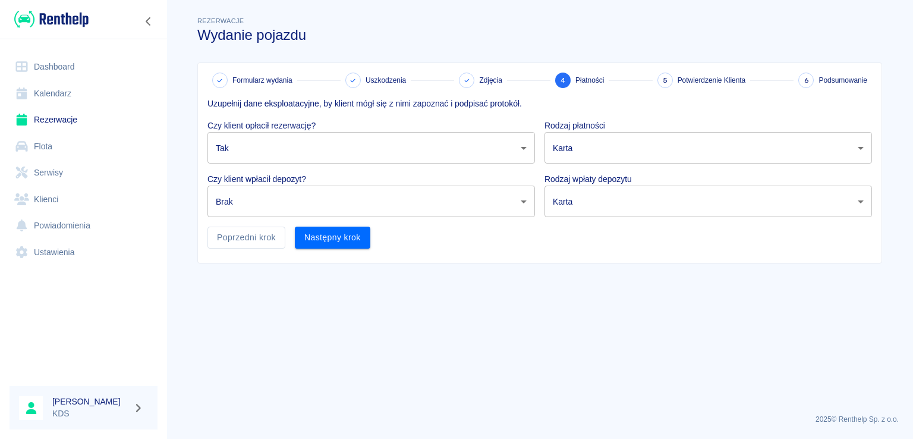
drag, startPoint x: 276, startPoint y: 183, endPoint x: 272, endPoint y: 191, distance: 9.1
click at [276, 184] on p "Czy klient wpłacił depozyt?" at bounding box center [370, 179] width 327 height 12
click at [263, 212] on body "Używamy plików Cookies, by zapewnić Ci najlepsze możliwe doświadczenie. Aby dow…" at bounding box center [456, 219] width 913 height 439
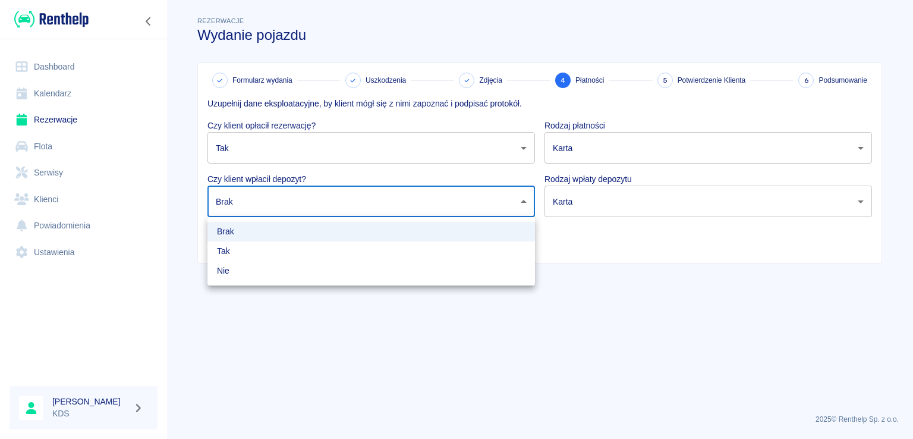
click at [237, 254] on li "Tak" at bounding box center [370, 251] width 327 height 20
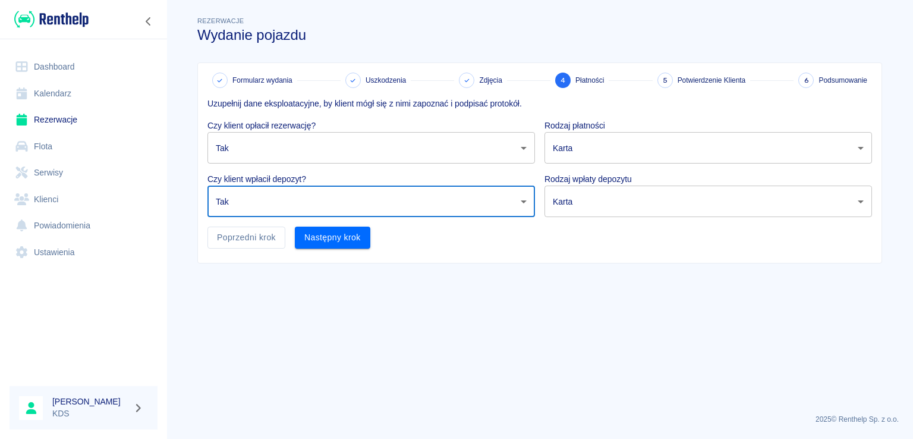
type input "true"
click at [605, 139] on body "Używamy plików Cookies, by zapewnić Ci najlepsze możliwe doświadczenie. Aby dow…" at bounding box center [456, 219] width 913 height 439
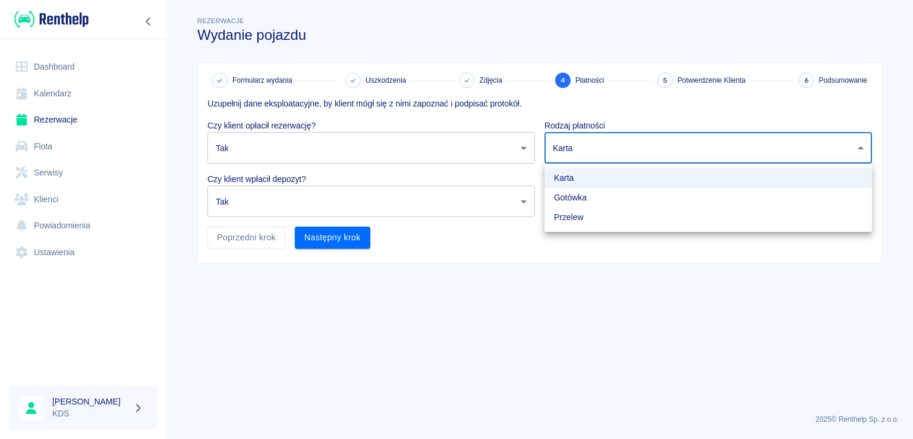
click at [568, 198] on li "Gotówka" at bounding box center [707, 198] width 327 height 20
type input "cash"
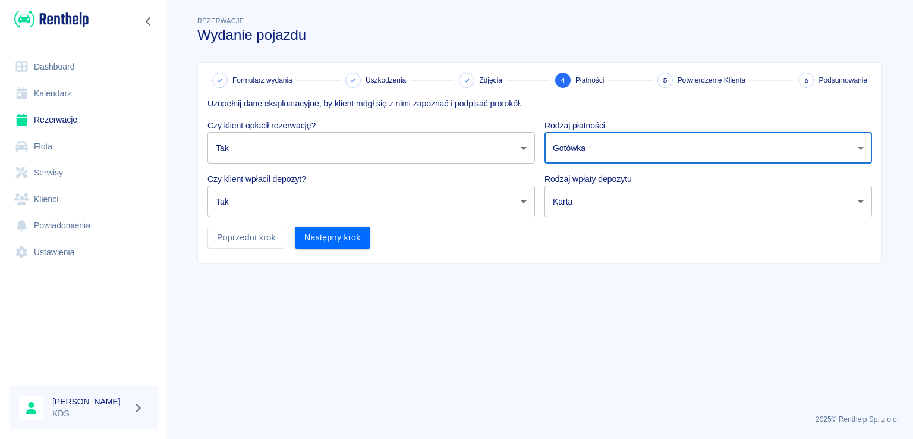
click at [587, 180] on p "Rodzaj wpłaty depozytu" at bounding box center [707, 179] width 327 height 12
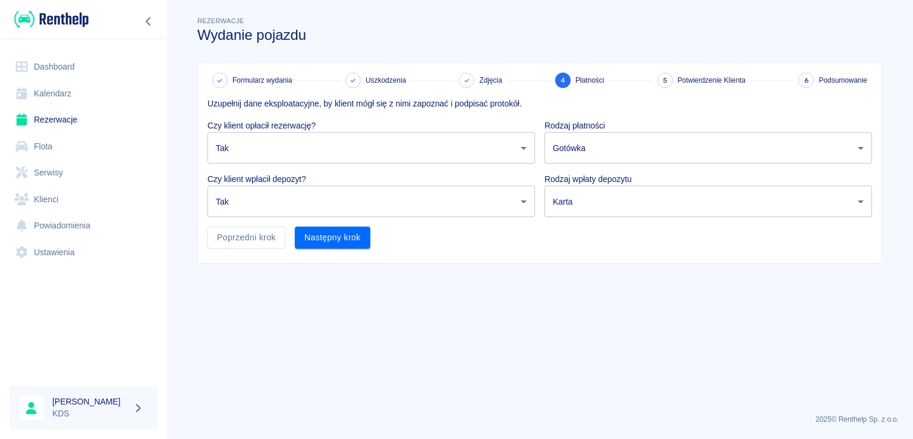
click at [585, 193] on body "Używamy plików Cookies, by zapewnić Ci najlepsze możliwe doświadczenie. Aby dow…" at bounding box center [456, 219] width 913 height 439
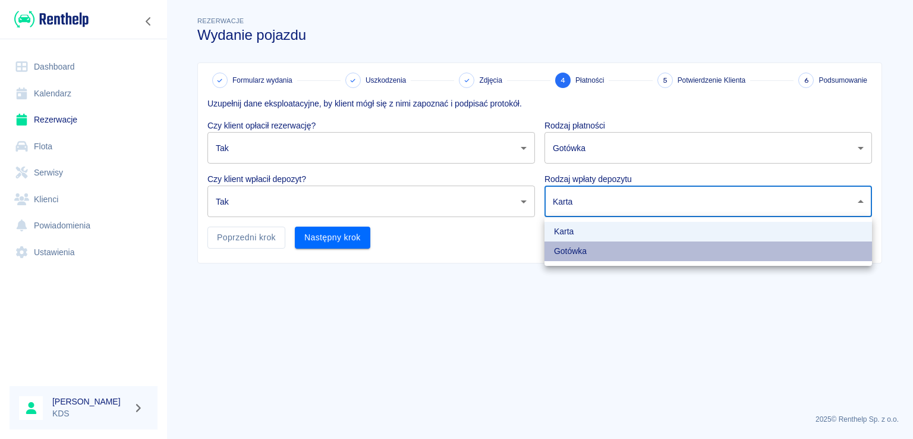
click at [571, 243] on li "Gotówka" at bounding box center [707, 251] width 327 height 20
type input "cash"
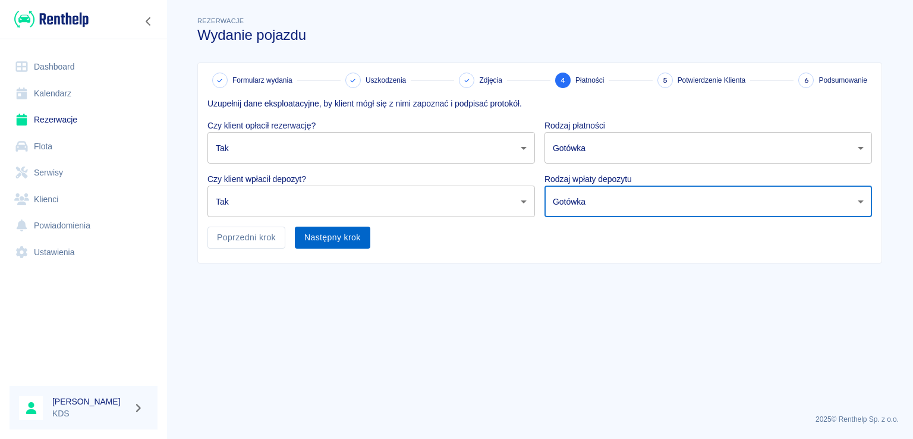
click at [367, 245] on button "Następny krok" at bounding box center [332, 237] width 75 height 22
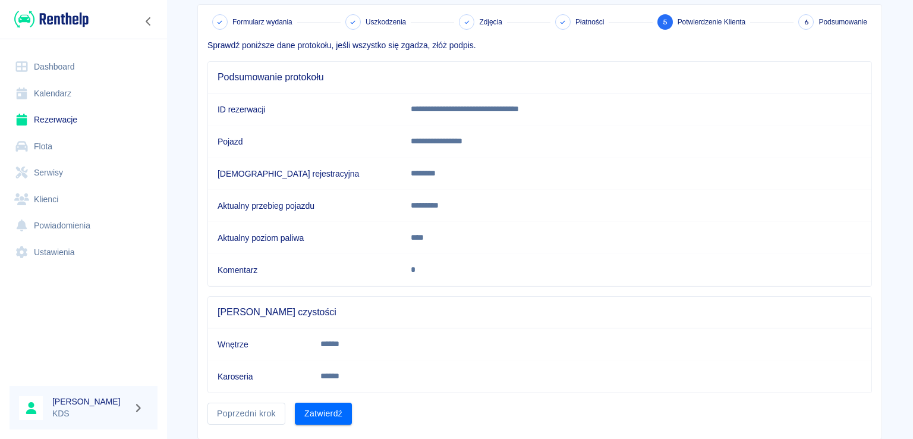
scroll to position [91, 0]
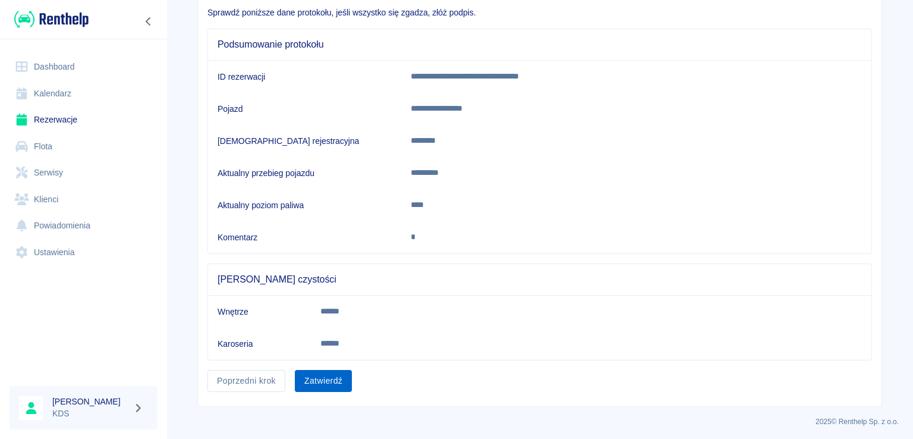
click at [330, 374] on button "Zatwierdź" at bounding box center [323, 381] width 57 height 22
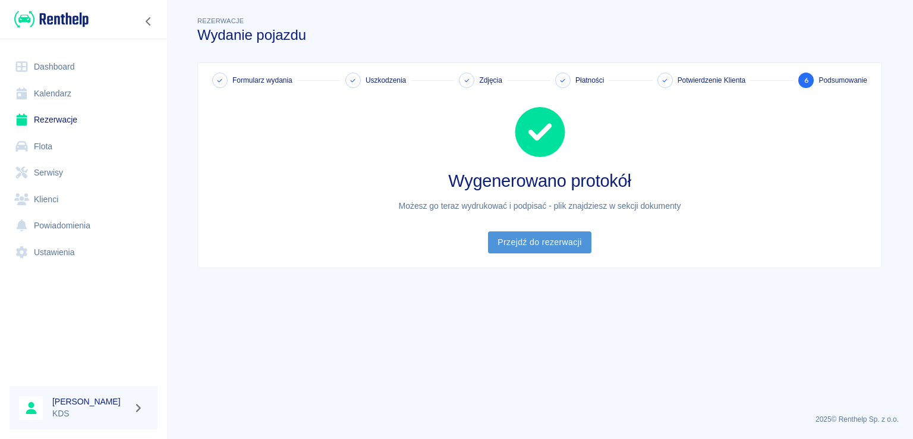
click at [559, 243] on link "Przejdź do rezerwacji" at bounding box center [539, 242] width 103 height 22
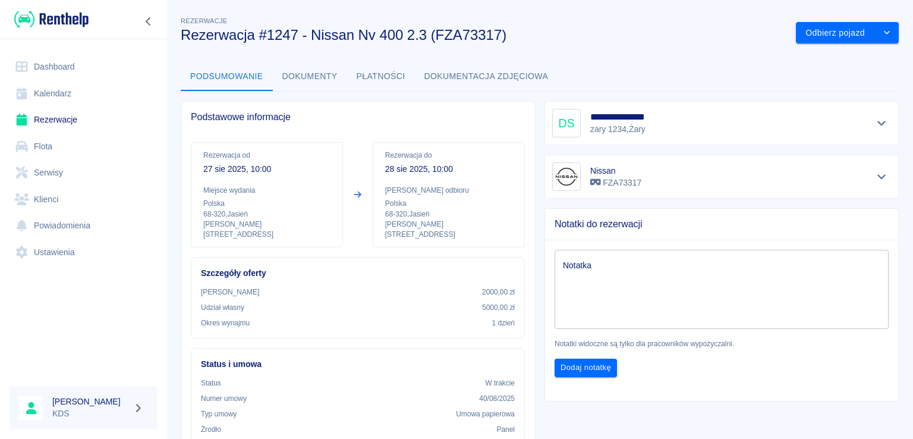
click at [60, 90] on link "Kalendarz" at bounding box center [84, 93] width 148 height 27
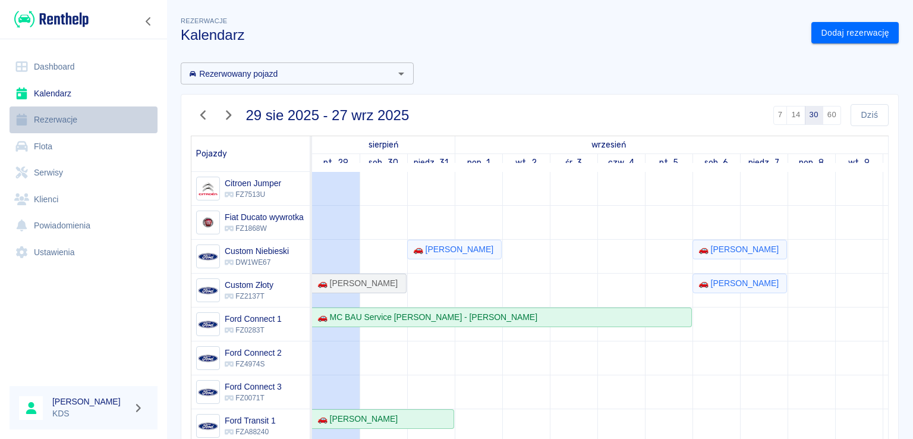
click at [64, 126] on link "Rezerwacje" at bounding box center [84, 119] width 148 height 27
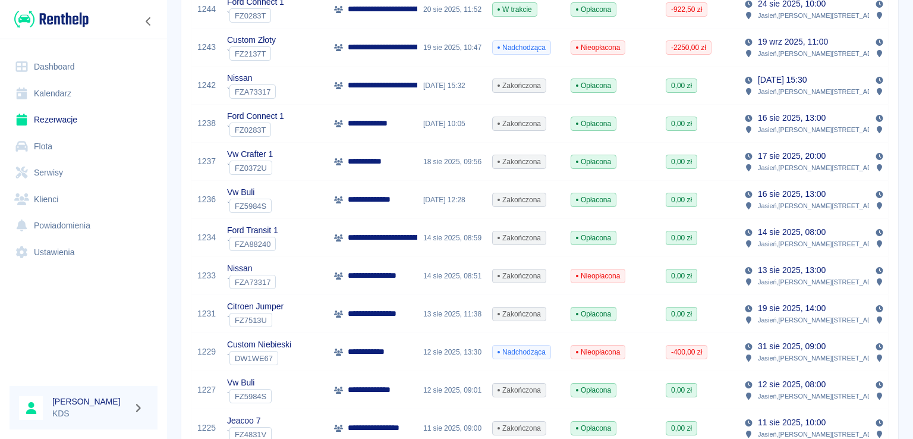
scroll to position [654, 0]
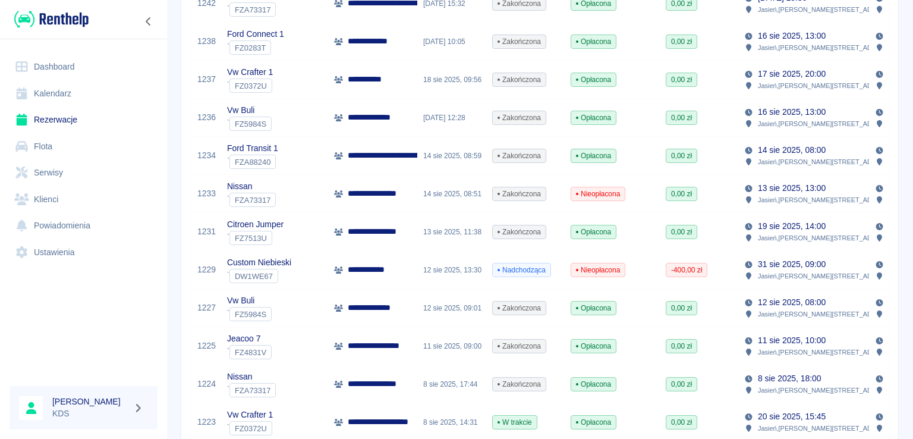
click at [613, 193] on span "Nieopłacona" at bounding box center [597, 193] width 53 height 11
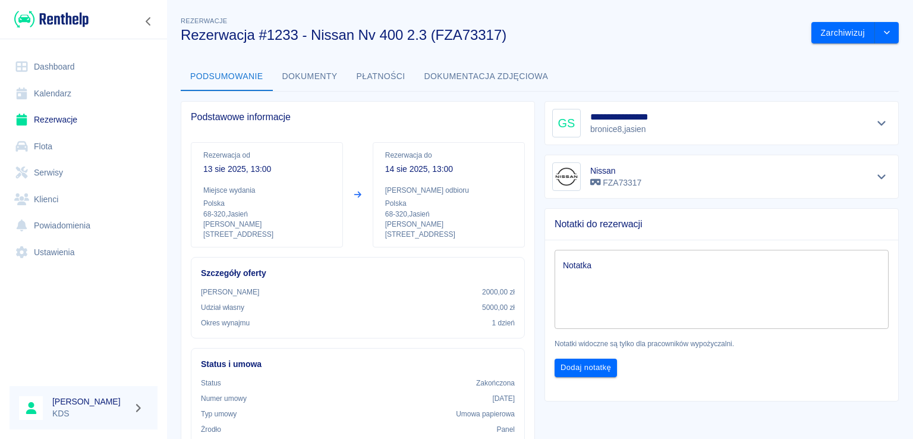
click at [387, 79] on button "Płatności" at bounding box center [381, 76] width 68 height 29
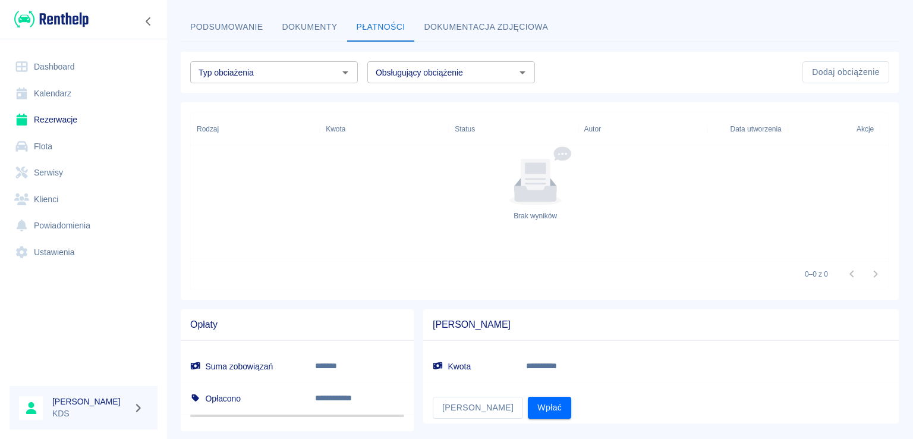
scroll to position [76, 0]
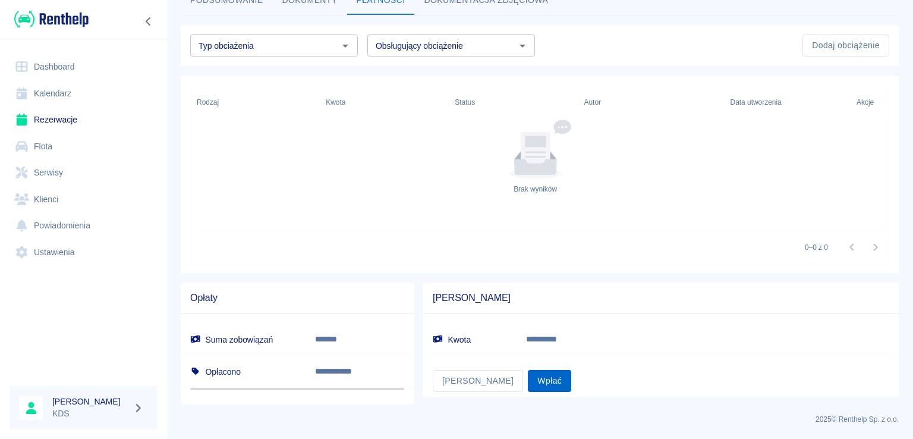
click at [528, 391] on button "Wpłać" at bounding box center [549, 381] width 43 height 22
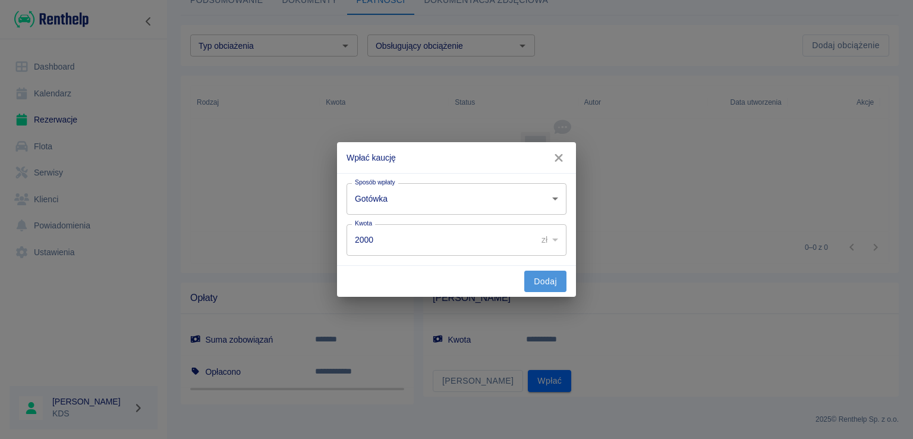
click at [552, 287] on button "Dodaj" at bounding box center [545, 281] width 42 height 22
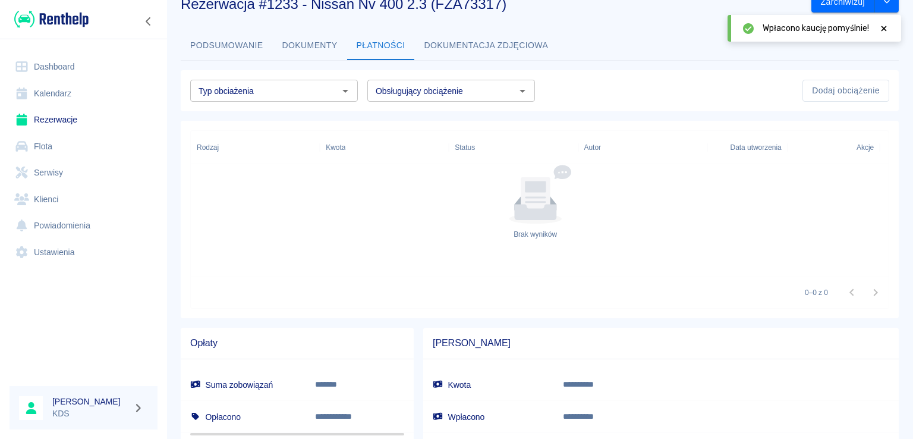
scroll to position [0, 0]
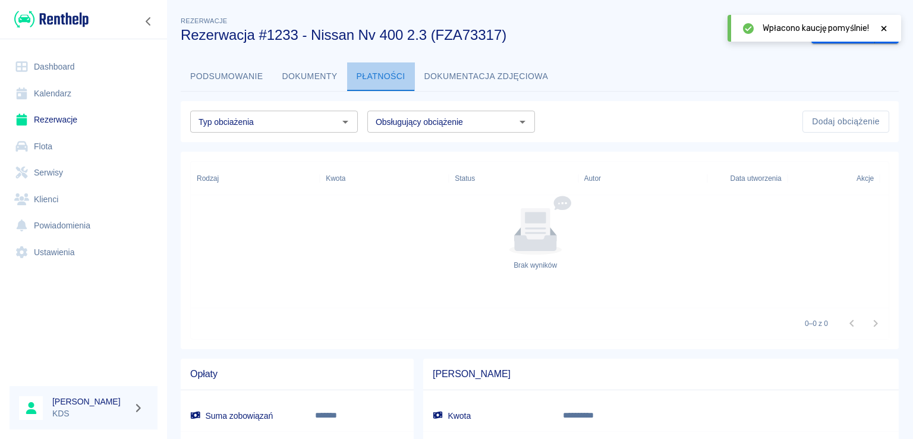
click at [390, 84] on button "Płatności" at bounding box center [381, 76] width 68 height 29
click at [471, 59] on div "**********" at bounding box center [539, 303] width 747 height 596
click at [465, 69] on button "Dokumentacja zdjęciowa" at bounding box center [486, 76] width 143 height 29
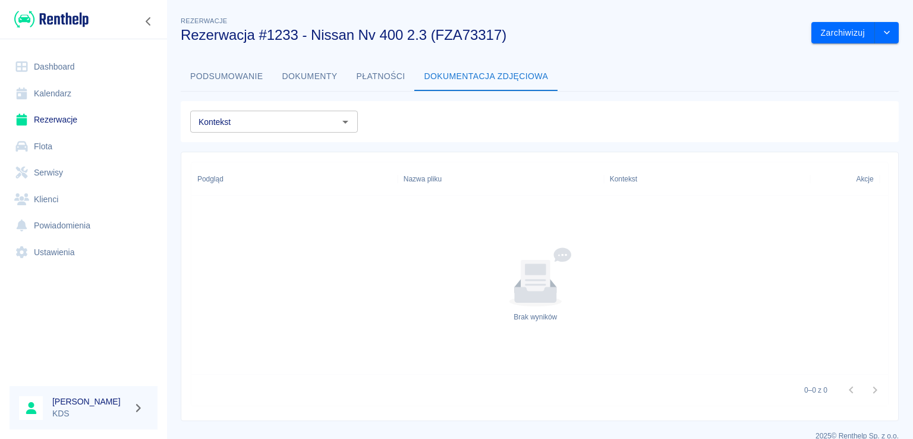
click at [269, 74] on button "Podsumowanie" at bounding box center [227, 76] width 92 height 29
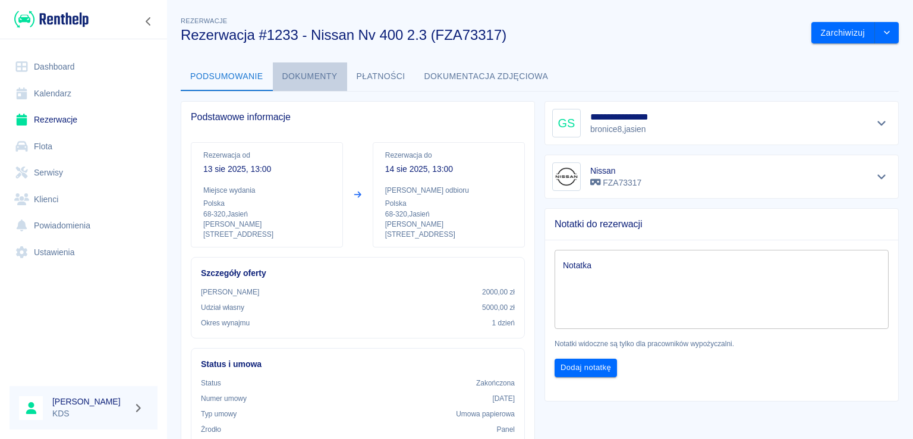
click at [317, 73] on button "Dokumenty" at bounding box center [310, 76] width 74 height 29
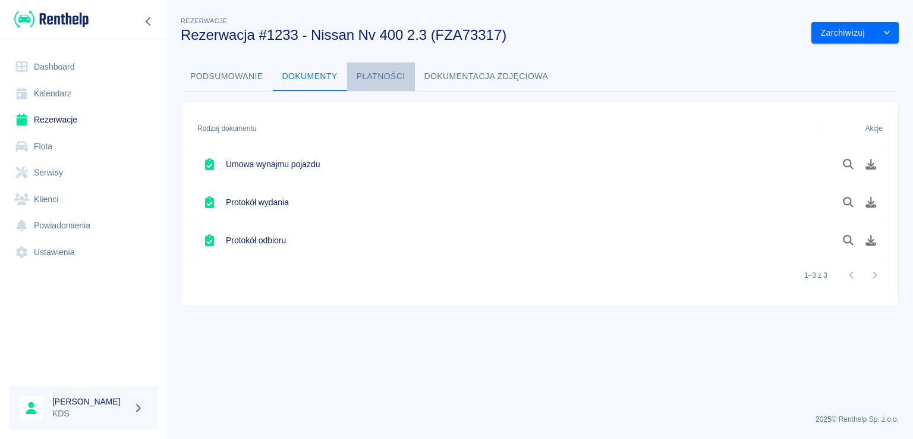
click at [369, 72] on button "Płatności" at bounding box center [381, 76] width 68 height 29
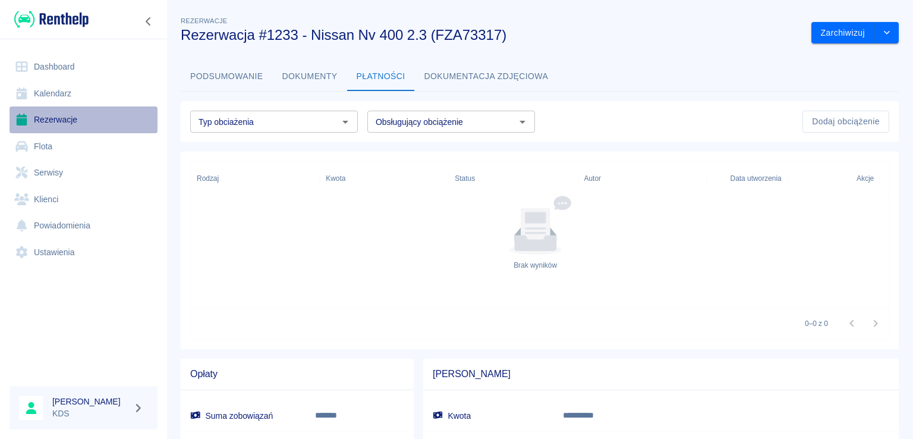
click at [47, 124] on link "Rezerwacje" at bounding box center [84, 119] width 148 height 27
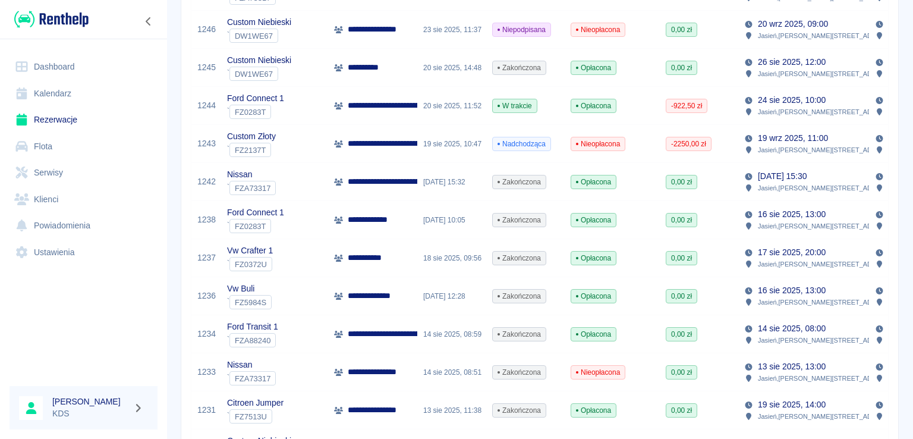
scroll to position [654, 0]
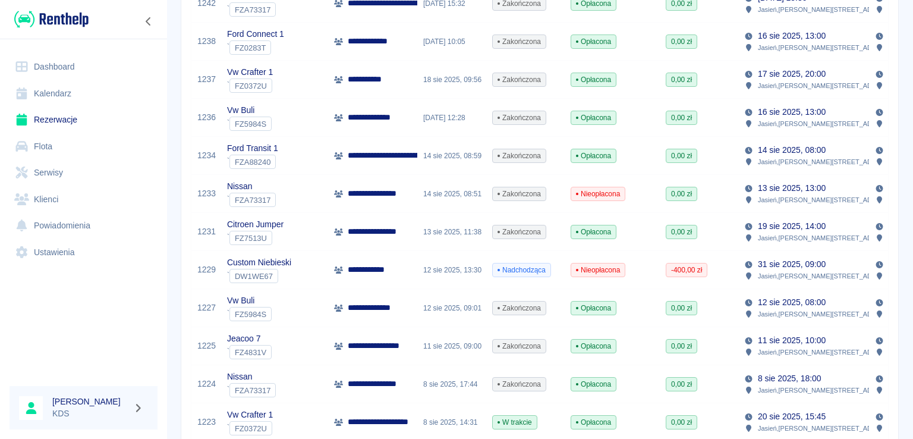
click at [594, 197] on span "Nieopłacona" at bounding box center [597, 193] width 53 height 11
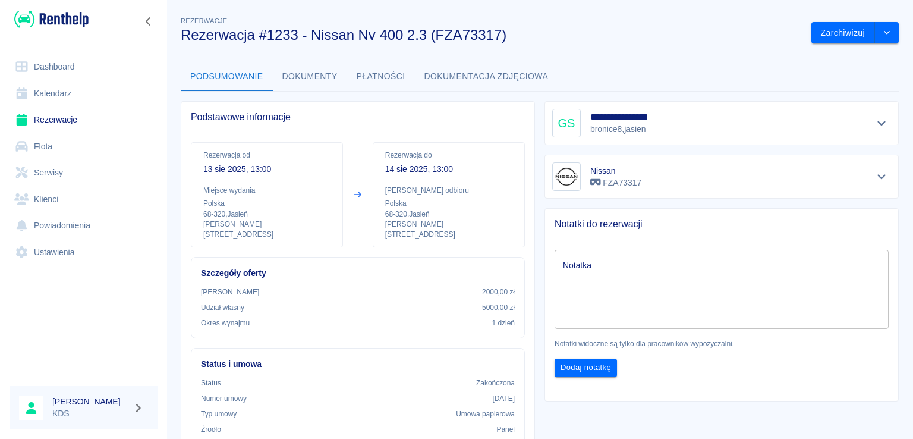
click at [373, 78] on button "Płatności" at bounding box center [381, 76] width 68 height 29
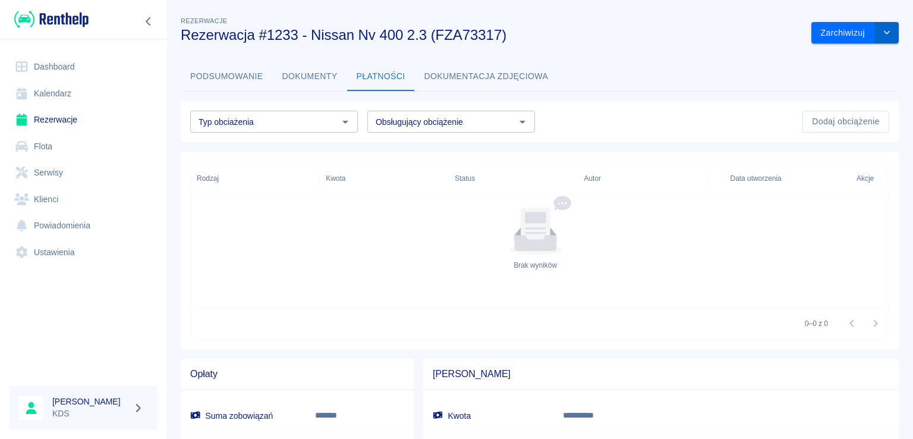
click at [882, 34] on icon "drop-down" at bounding box center [887, 33] width 10 height 8
click at [842, 60] on li "Oznacz jako opłacona" at bounding box center [846, 58] width 100 height 20
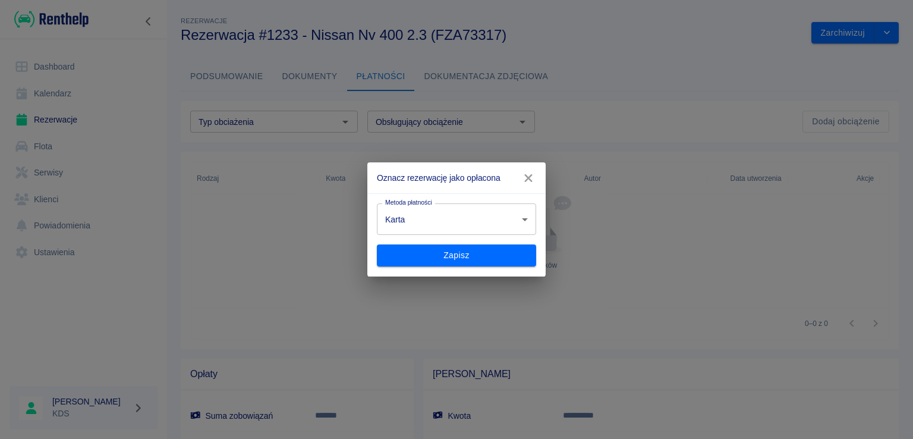
click at [502, 221] on body "**********" at bounding box center [456, 219] width 913 height 439
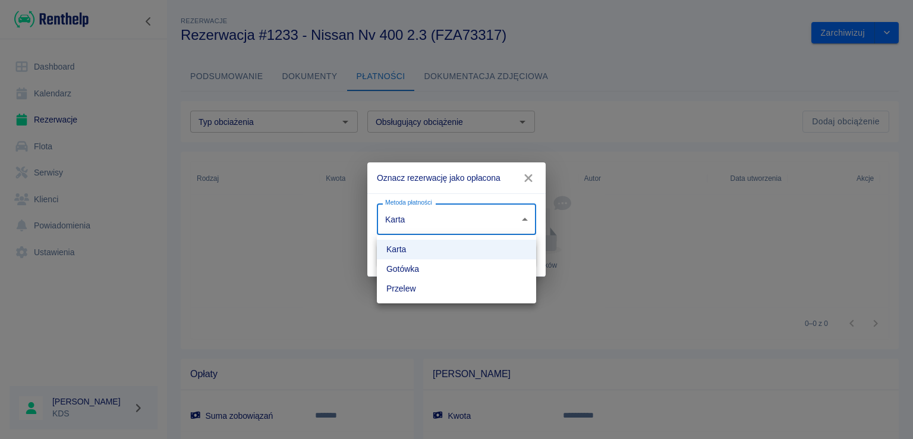
click at [417, 267] on li "Gotówka" at bounding box center [456, 269] width 159 height 20
type input "cash"
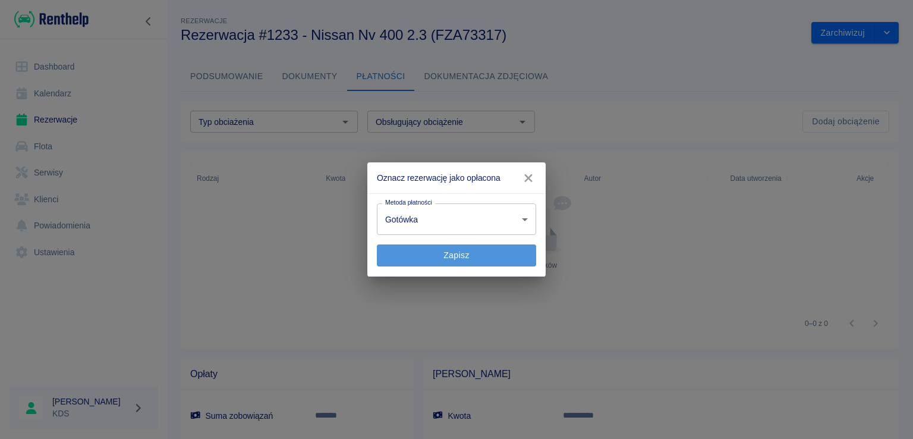
click at [423, 250] on button "Zapisz" at bounding box center [456, 255] width 159 height 22
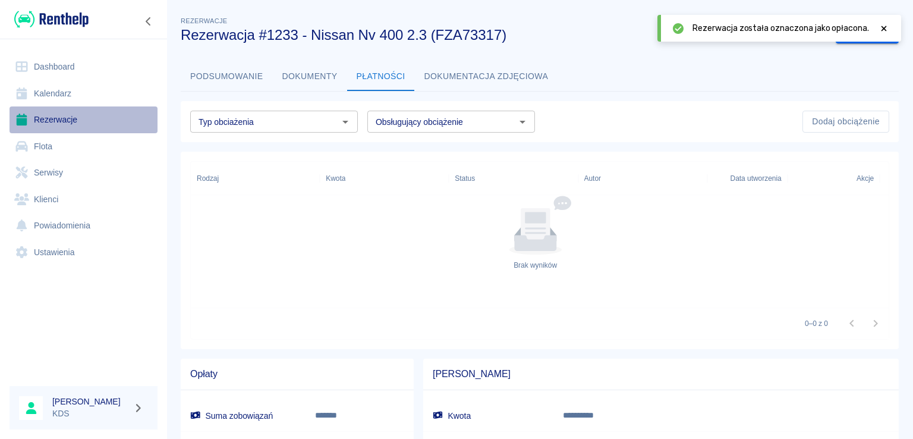
click at [52, 114] on link "Rezerwacje" at bounding box center [84, 119] width 148 height 27
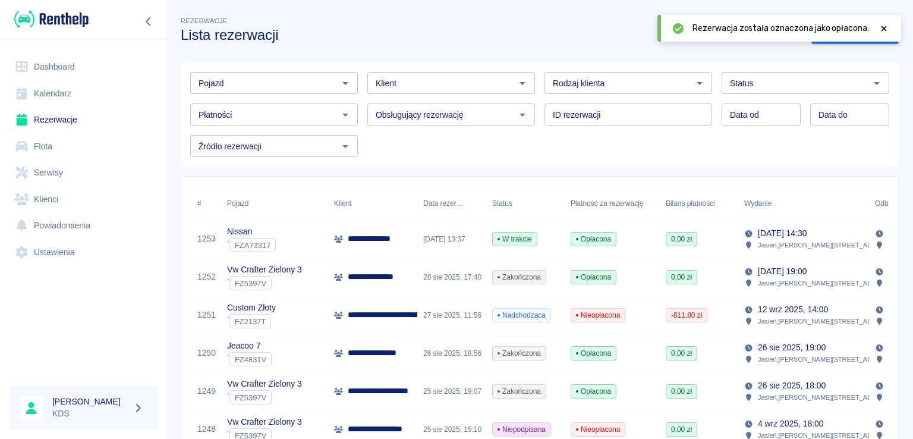
click at [739, 89] on input "Status" at bounding box center [795, 82] width 141 height 15
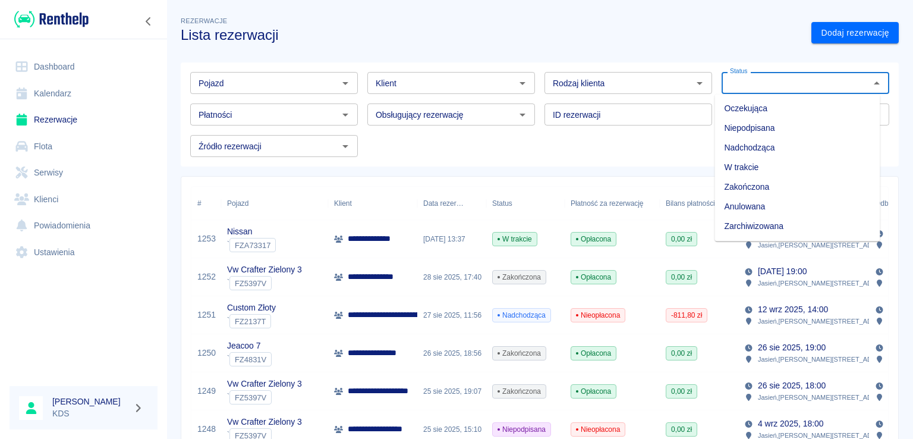
click at [625, 79] on input "Rodzaj klienta" at bounding box center [618, 82] width 141 height 15
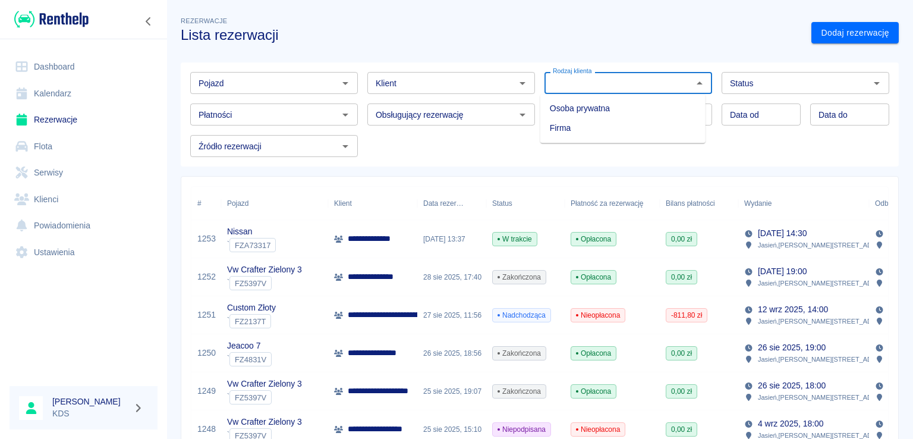
click at [321, 118] on input "Płatności" at bounding box center [264, 114] width 141 height 15
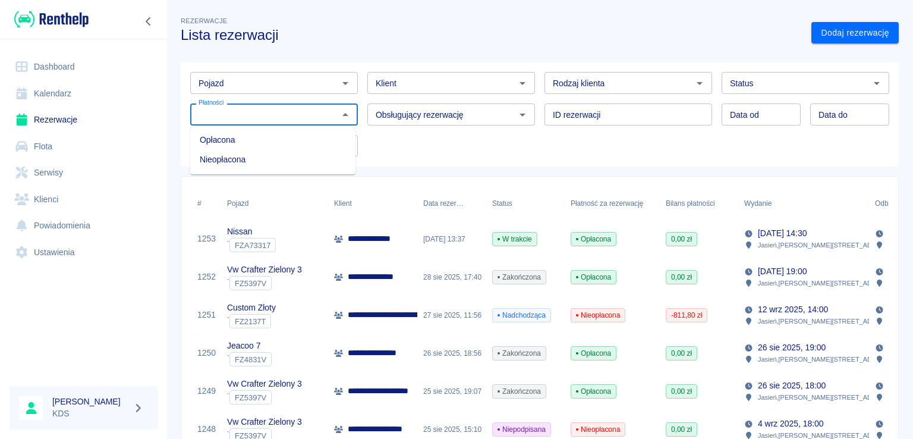
click at [240, 160] on li "Nieopłacona" at bounding box center [272, 160] width 165 height 20
type input "Nieopłacona"
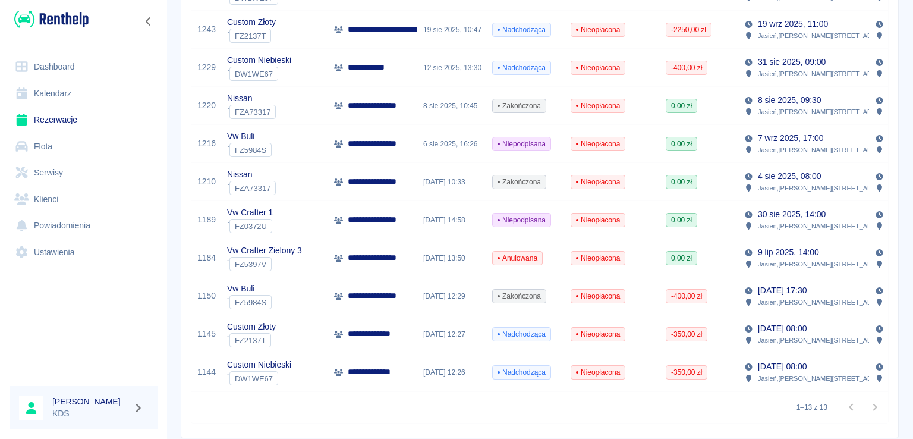
scroll to position [307, 0]
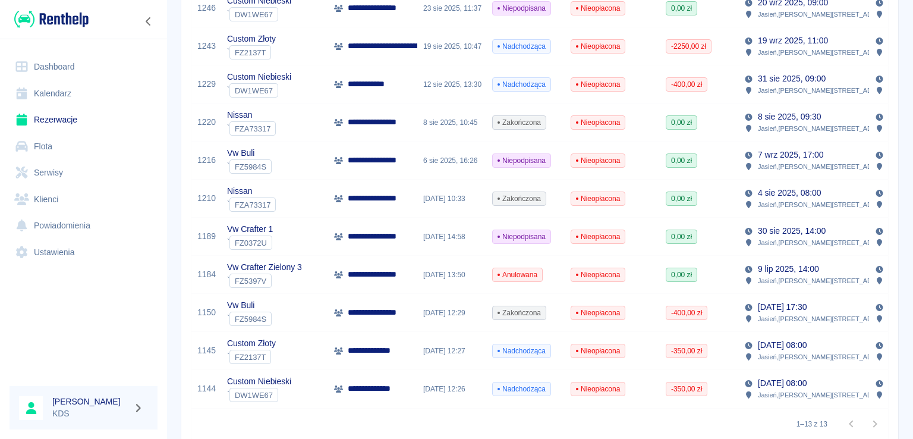
click at [597, 199] on span "Nieopłacona" at bounding box center [597, 198] width 53 height 11
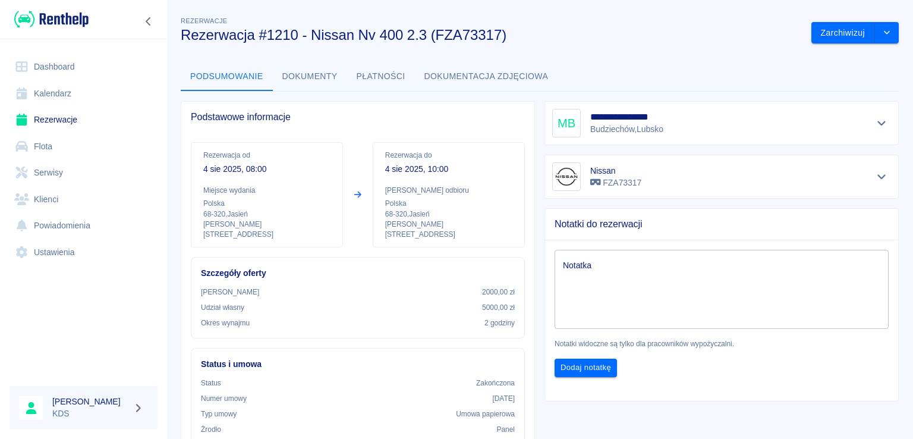
click at [378, 86] on button "Płatności" at bounding box center [381, 76] width 68 height 29
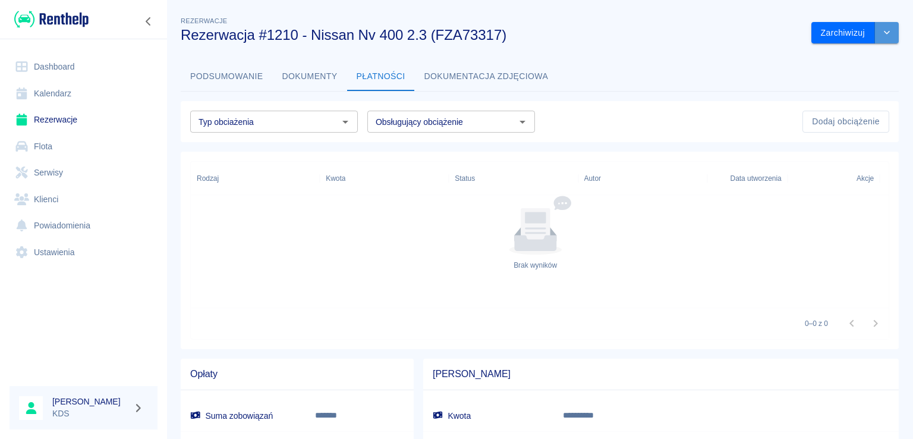
drag, startPoint x: 883, startPoint y: 26, endPoint x: 873, endPoint y: 39, distance: 16.5
click at [883, 26] on button "drop-down" at bounding box center [887, 33] width 24 height 22
click at [844, 65] on li "Oznacz jako opłacona" at bounding box center [846, 58] width 100 height 20
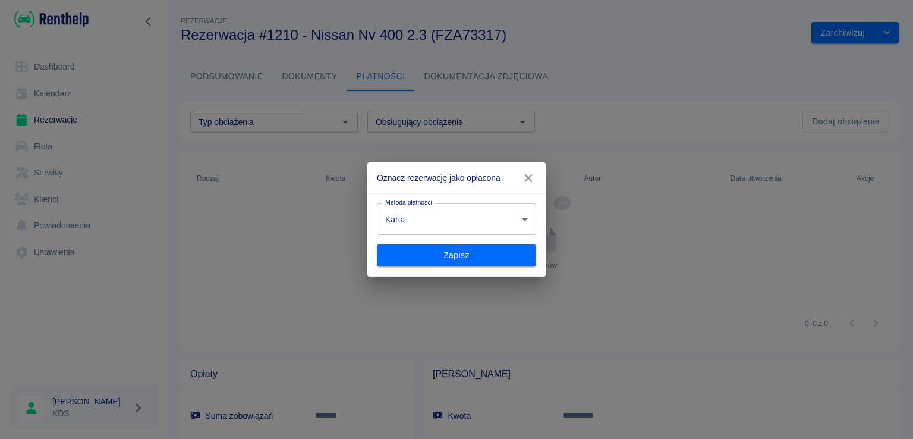
click at [483, 236] on div "Zapisz" at bounding box center [451, 251] width 169 height 32
click at [456, 238] on div "Zapisz" at bounding box center [451, 251] width 169 height 32
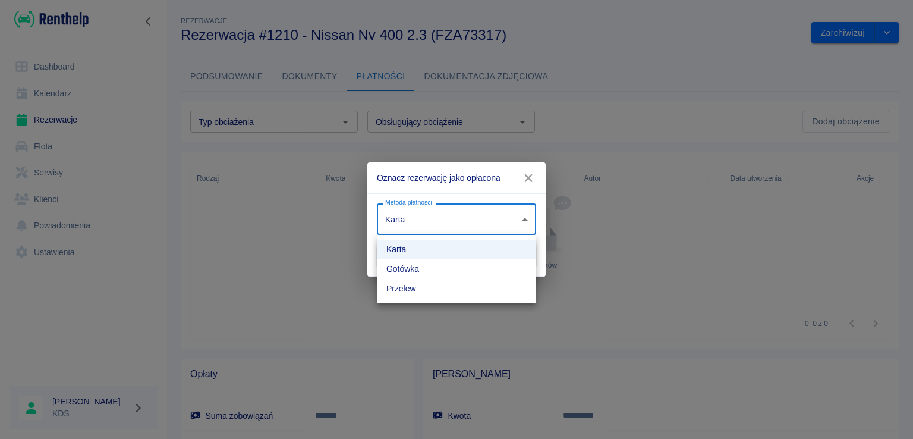
click at [449, 226] on body "**********" at bounding box center [456, 219] width 913 height 439
drag, startPoint x: 417, startPoint y: 268, endPoint x: 423, endPoint y: 264, distance: 6.8
click at [417, 267] on li "Gotówka" at bounding box center [456, 269] width 159 height 20
type input "cash"
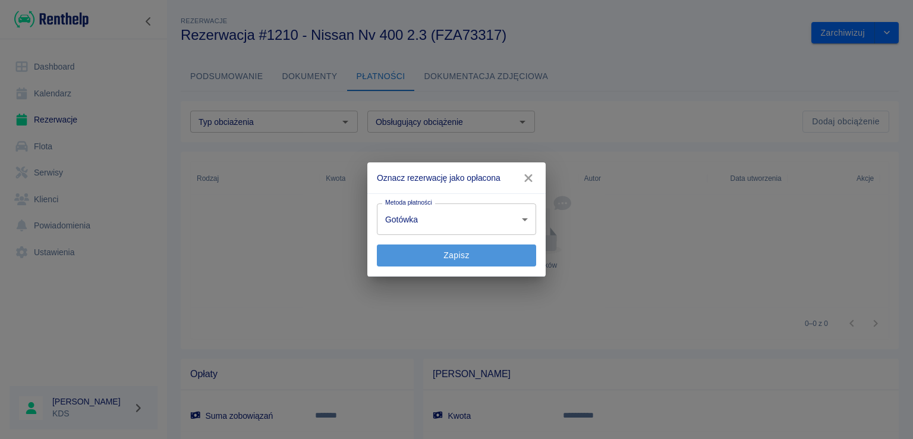
click at [471, 248] on button "Zapisz" at bounding box center [456, 255] width 159 height 22
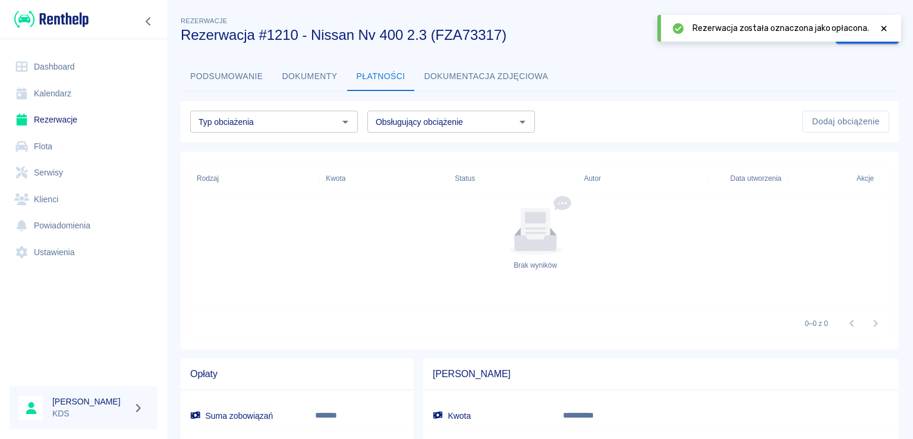
click at [59, 119] on link "Rezerwacje" at bounding box center [84, 119] width 148 height 27
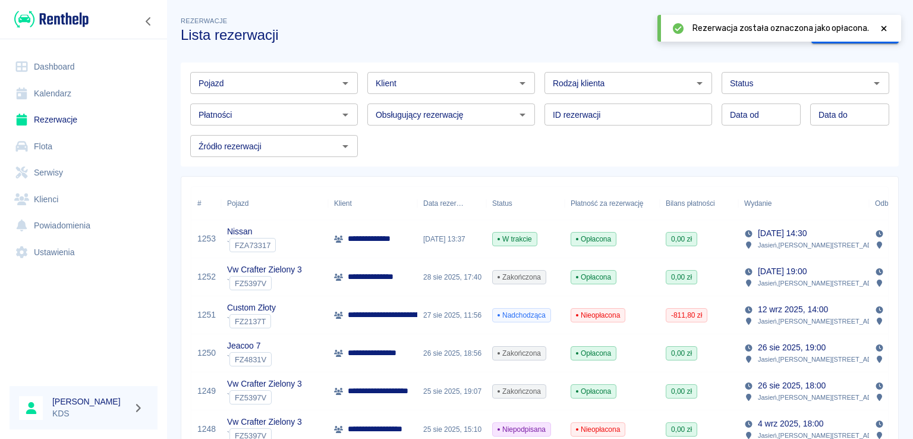
drag, startPoint x: 282, startPoint y: 132, endPoint x: 278, endPoint y: 127, distance: 6.8
click at [281, 131] on div "Źródło rezerwacji Źródło rezerwacji" at bounding box center [269, 141] width 177 height 32
click at [276, 121] on input "Płatności" at bounding box center [264, 114] width 141 height 15
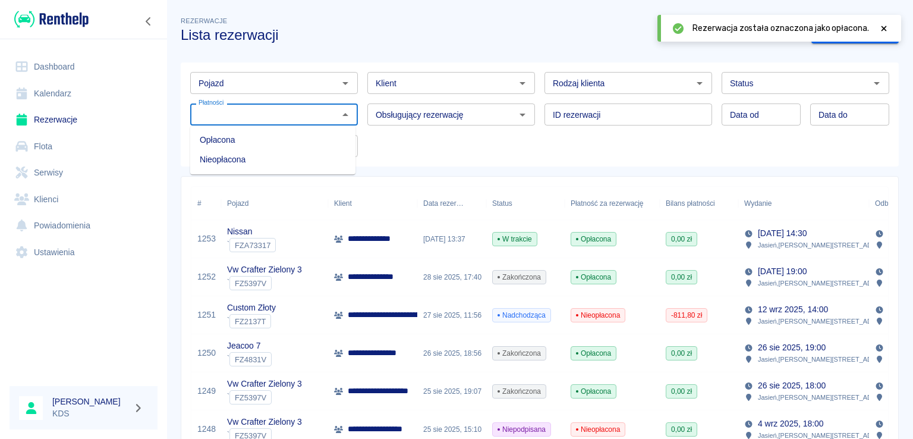
click at [254, 158] on li "Nieopłacona" at bounding box center [272, 160] width 165 height 20
type input "Nieopłacona"
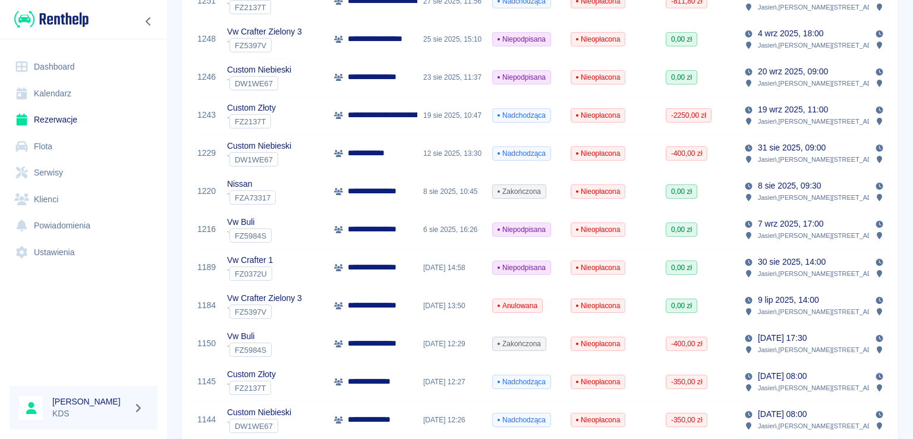
scroll to position [297, 0]
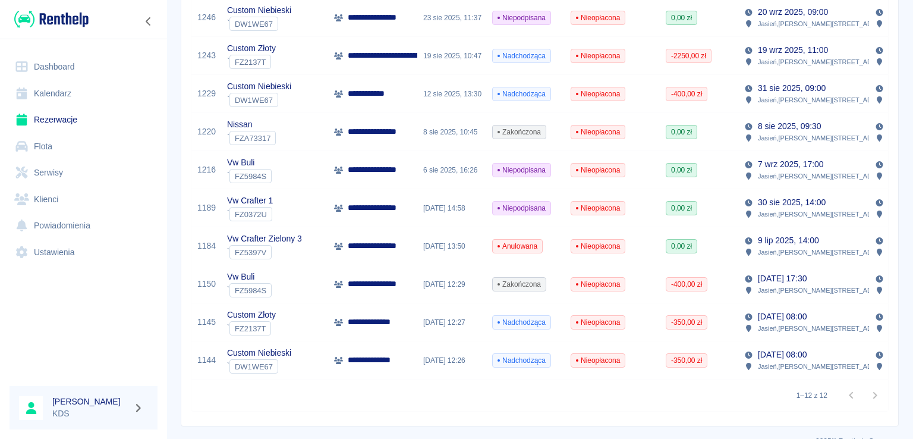
click at [598, 248] on span "Nieopłacona" at bounding box center [597, 246] width 53 height 11
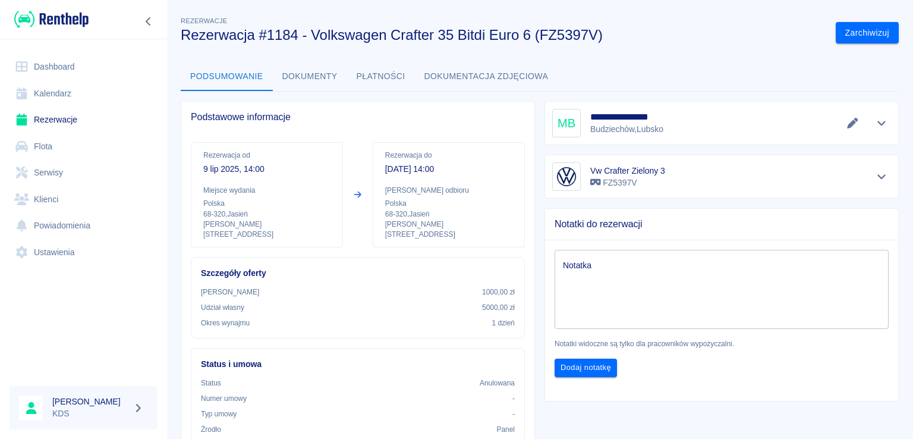
click at [382, 81] on button "Płatności" at bounding box center [381, 76] width 68 height 29
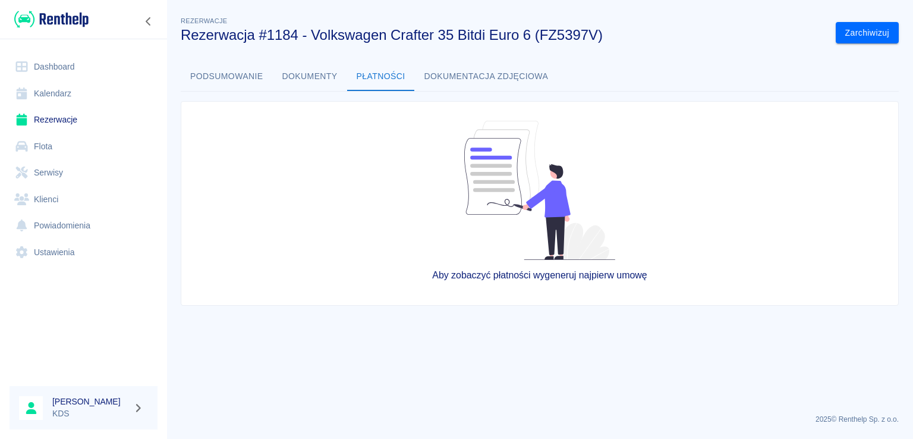
drag, startPoint x: 251, startPoint y: 79, endPoint x: 672, endPoint y: 40, distance: 422.0
click at [255, 77] on button "Podsumowanie" at bounding box center [227, 76] width 92 height 29
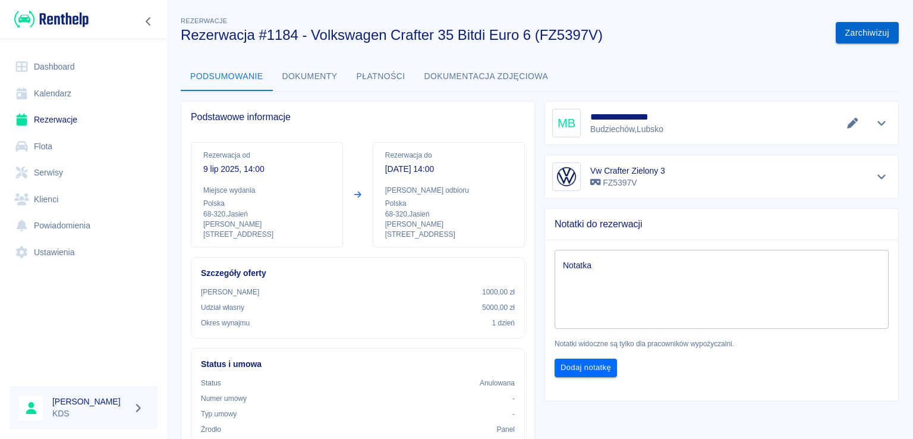
click at [852, 32] on button "Zarchiwizuj" at bounding box center [867, 33] width 63 height 22
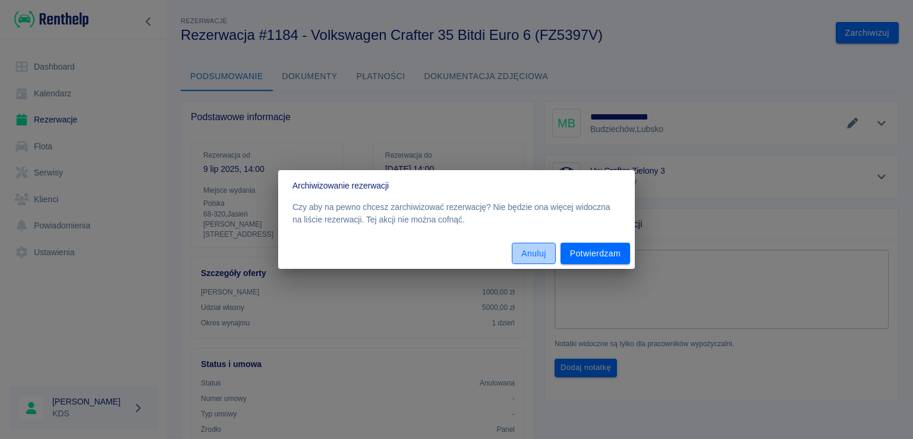
click at [544, 257] on button "Anuluj" at bounding box center [533, 254] width 43 height 22
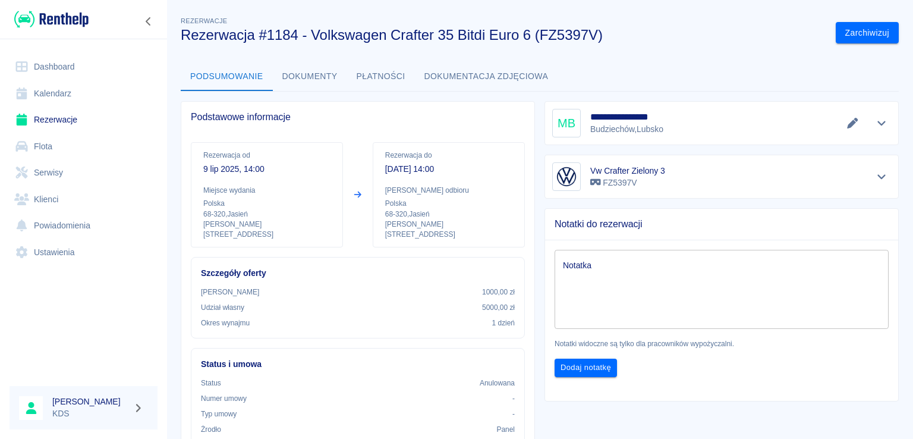
click at [51, 104] on link "Kalendarz" at bounding box center [84, 93] width 148 height 27
